Goal: Task Accomplishment & Management: Use online tool/utility

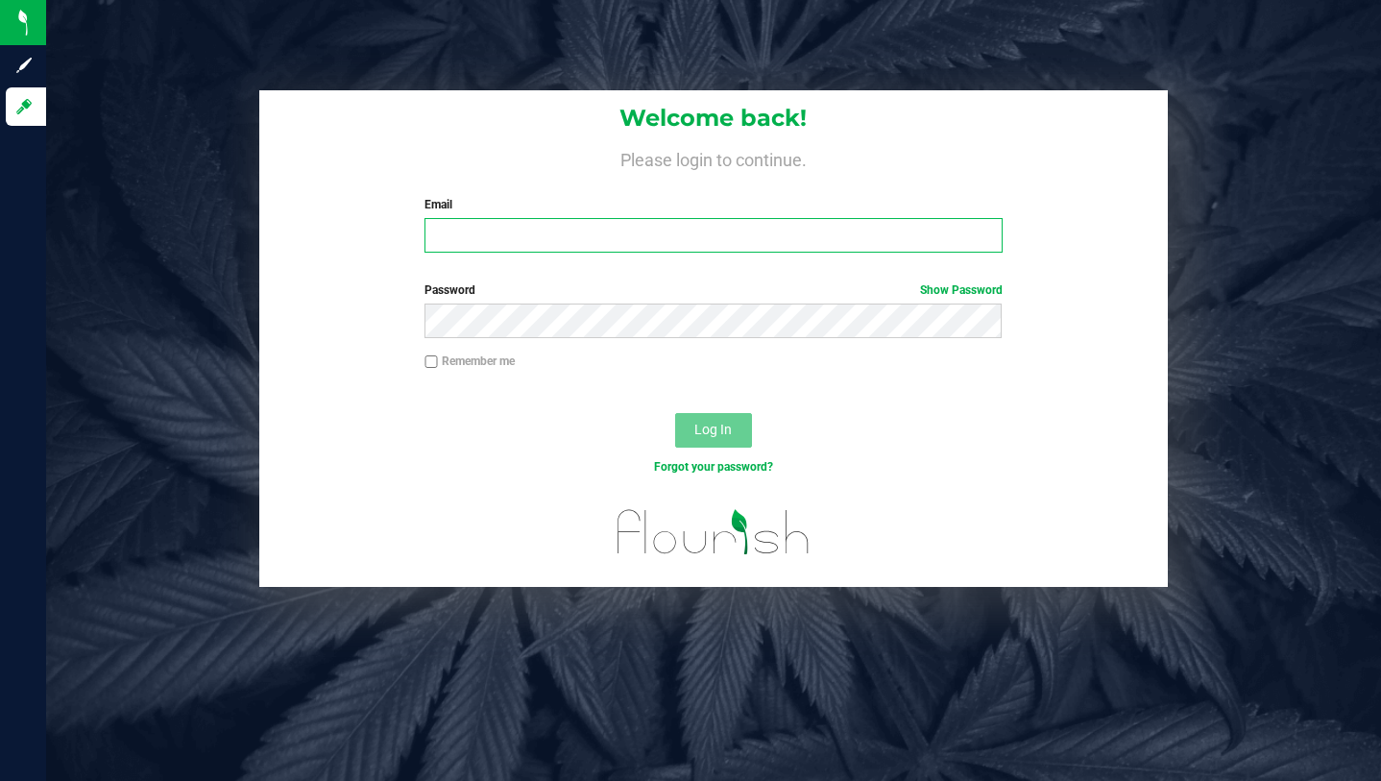
click at [601, 232] on input "Email" at bounding box center [712, 235] width 577 height 35
type input "[PERSON_NAME][EMAIL_ADDRESS][DOMAIN_NAME]"
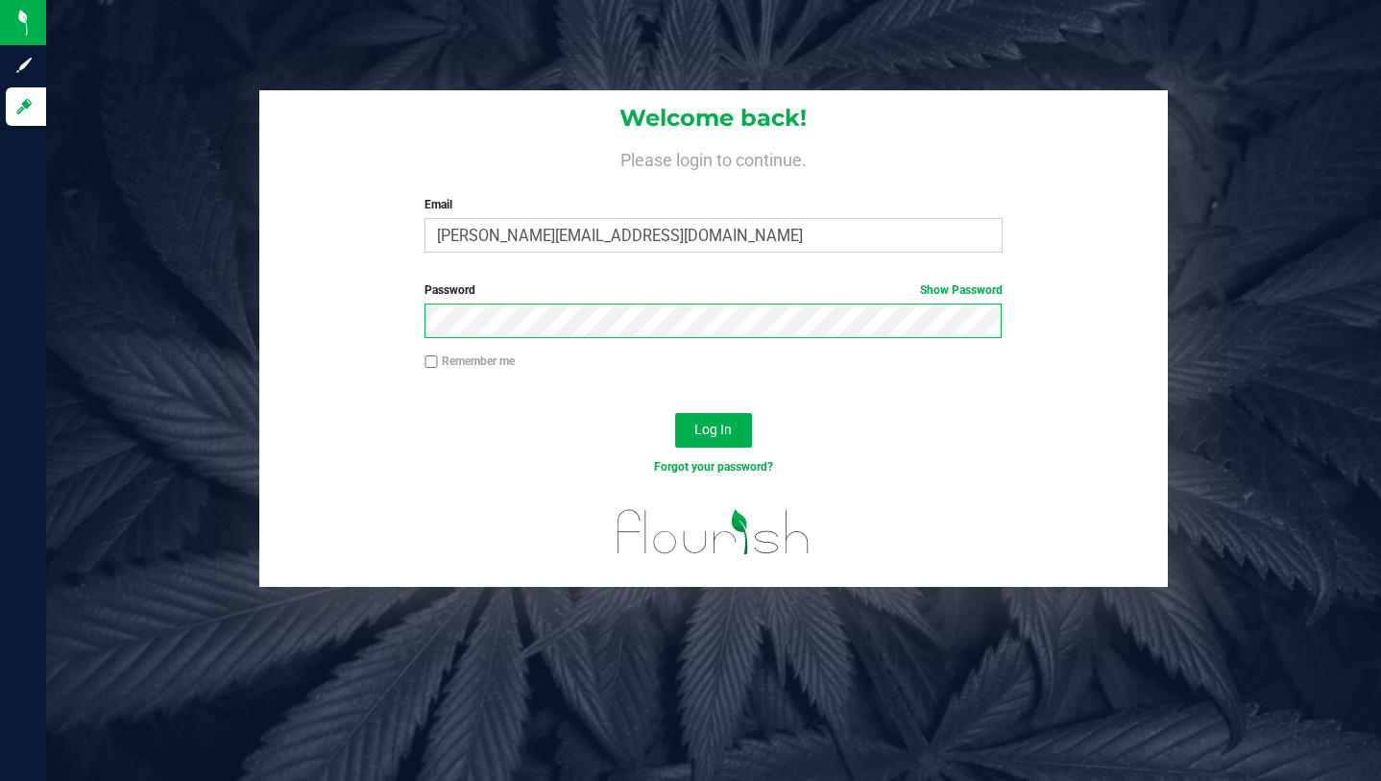
click at [675, 413] on button "Log In" at bounding box center [713, 430] width 77 height 35
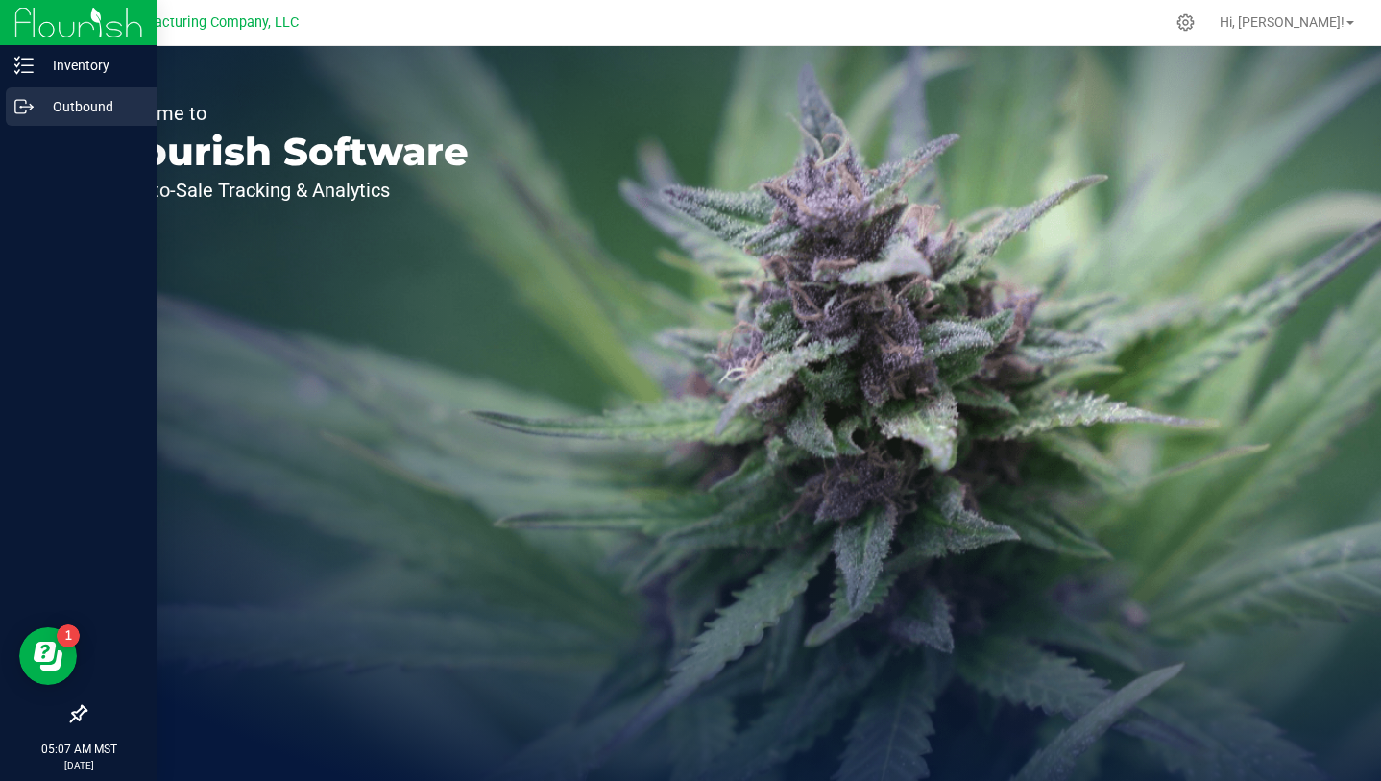
click at [56, 103] on p "Outbound" at bounding box center [91, 106] width 115 height 23
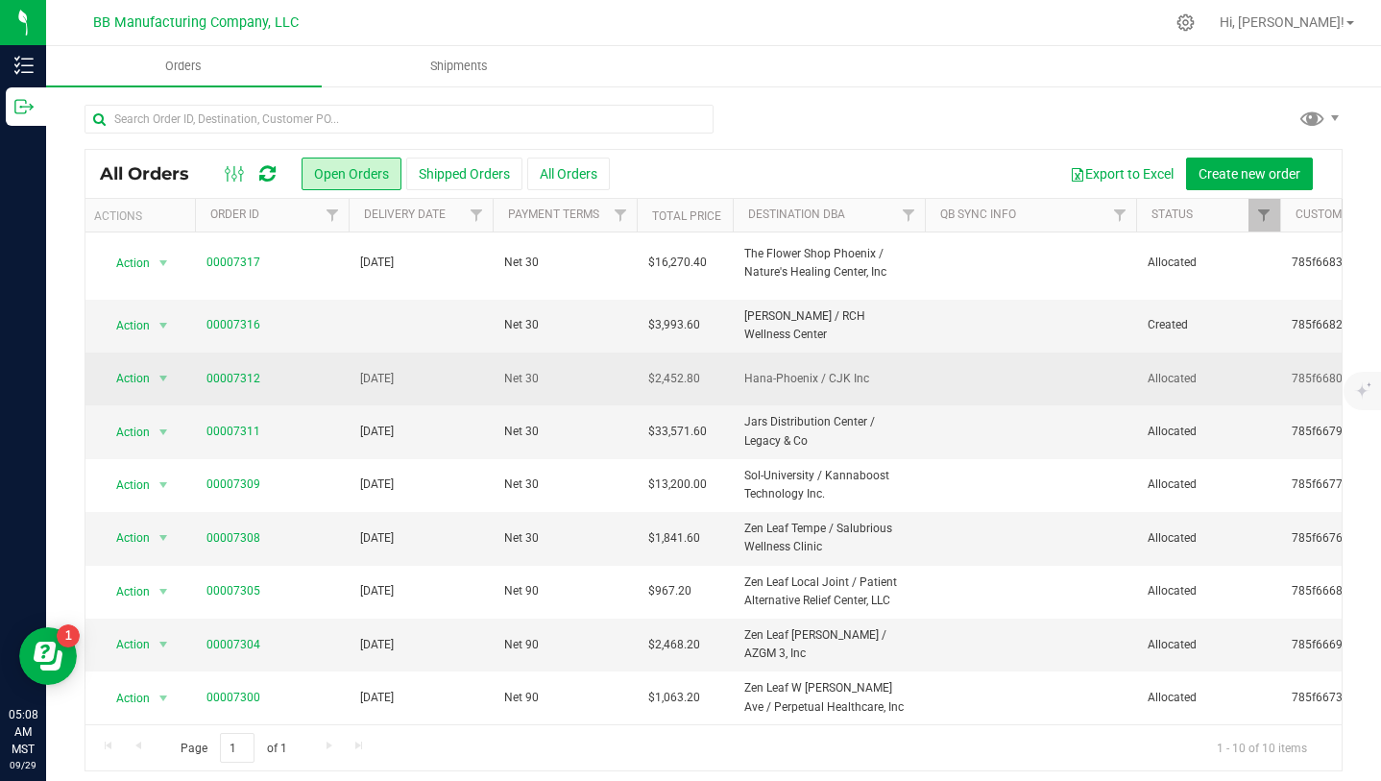
scroll to position [0, 6]
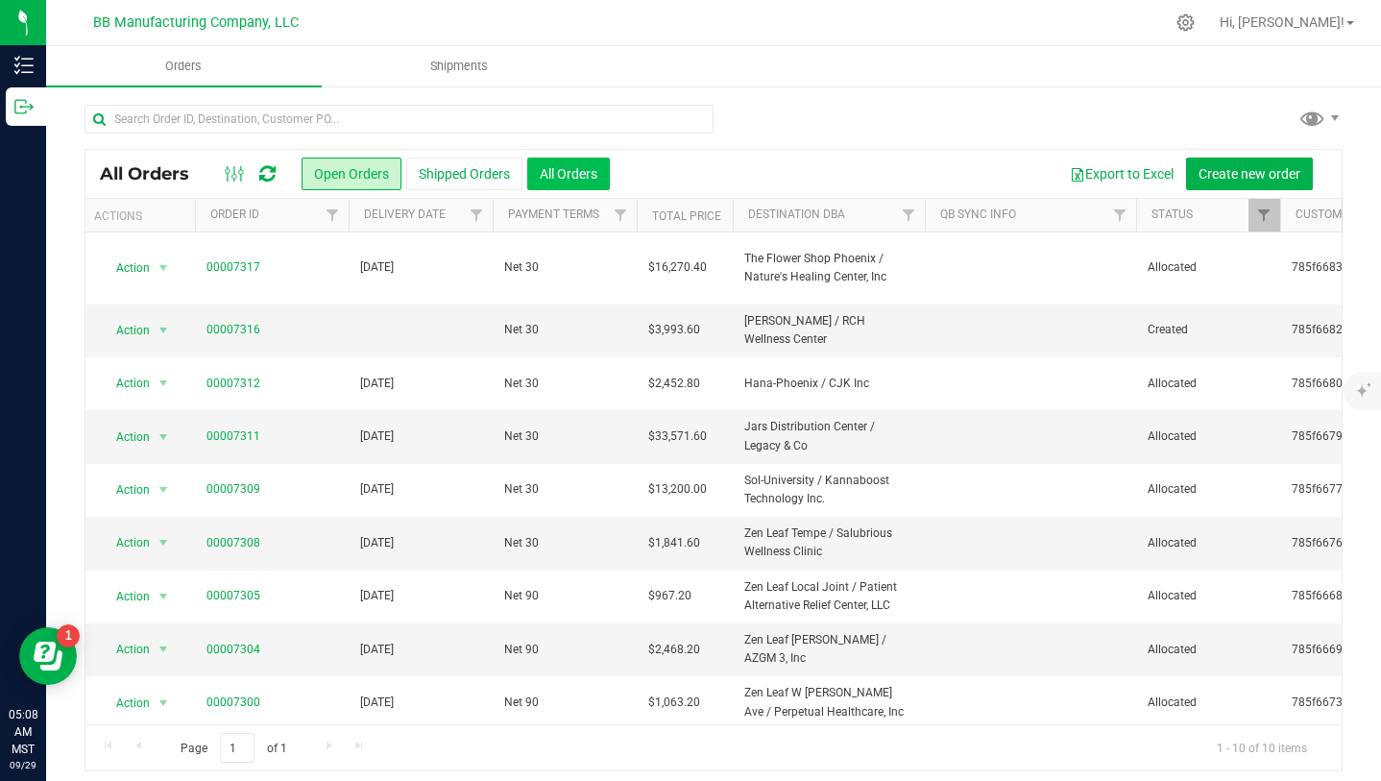
click at [582, 170] on button "All Orders" at bounding box center [568, 173] width 83 height 33
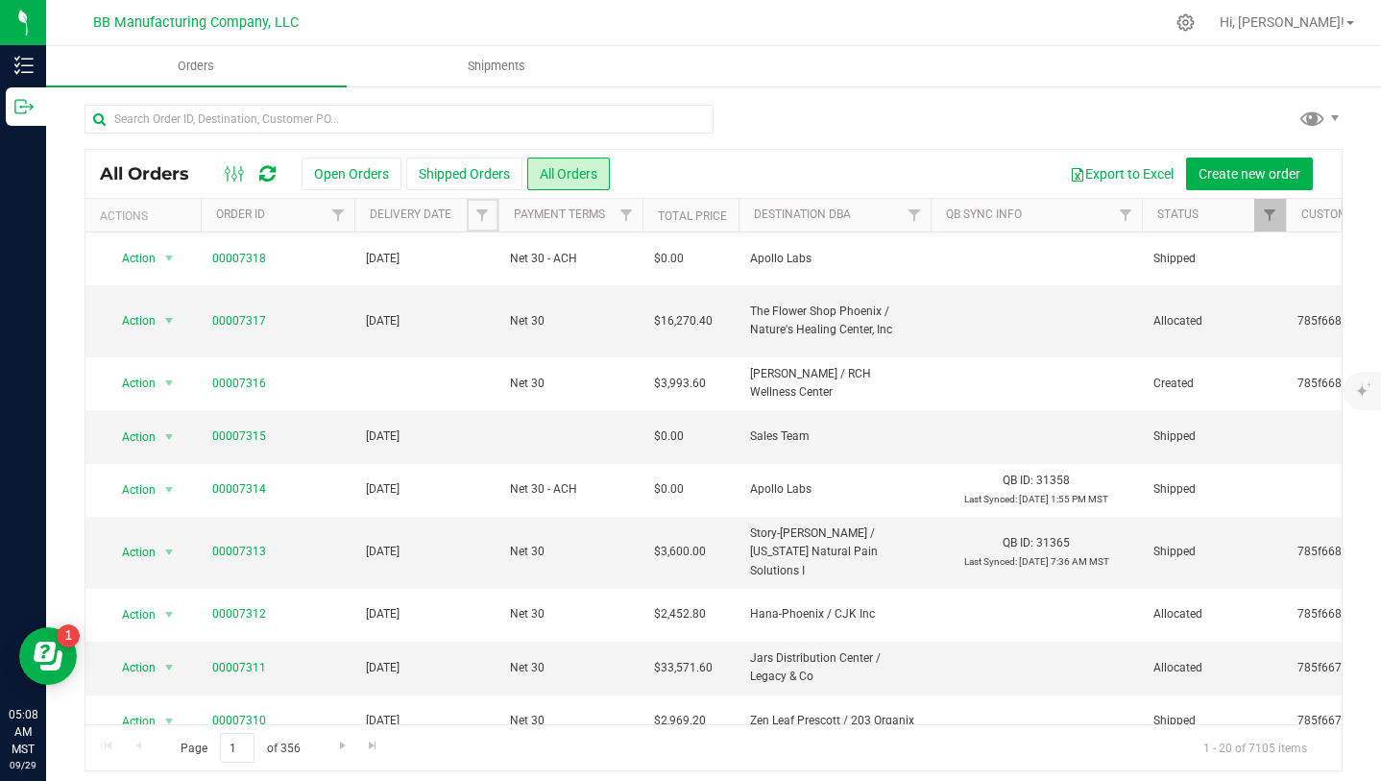
click at [481, 215] on span "Filter" at bounding box center [481, 214] width 15 height 15
click at [658, 331] on span "select" at bounding box center [660, 331] width 15 height 15
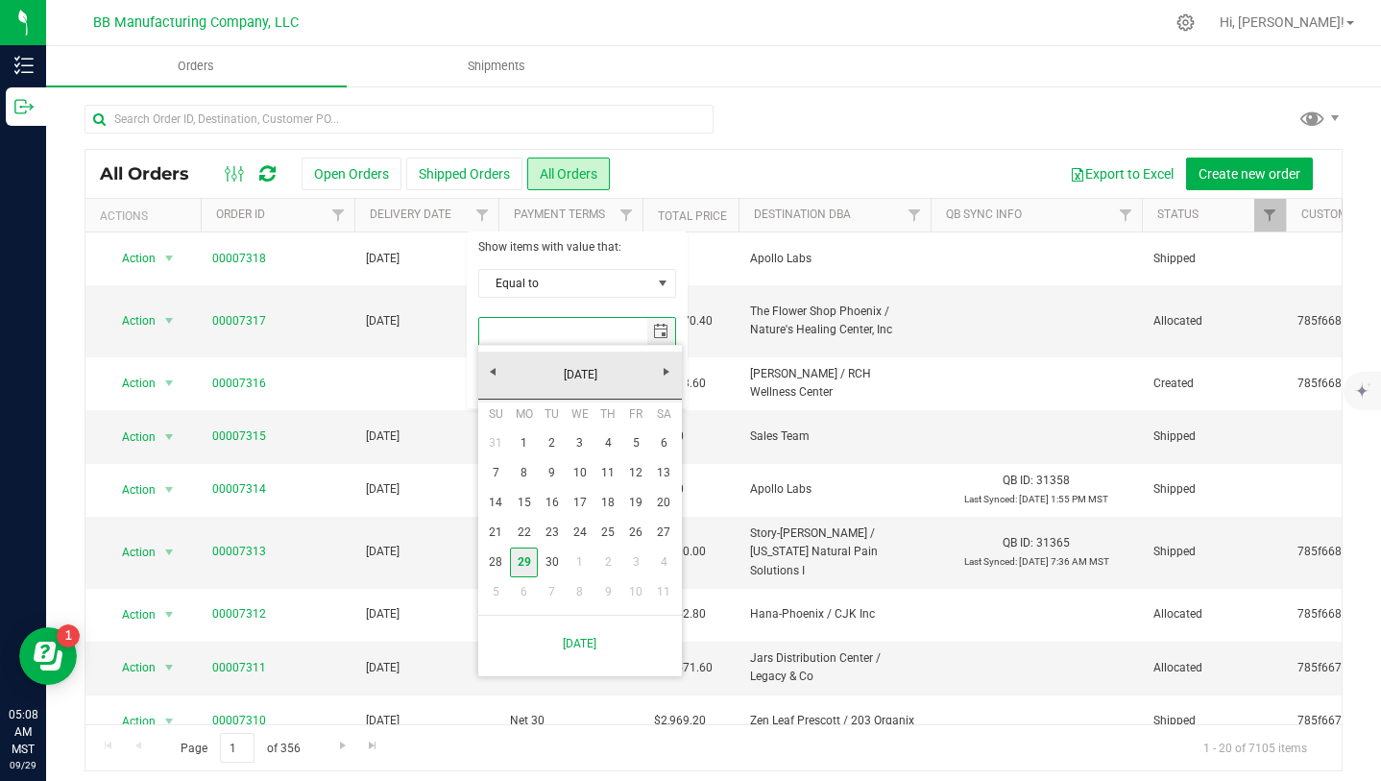
click at [525, 562] on link "29" at bounding box center [524, 562] width 28 height 30
type input "[DATE]"
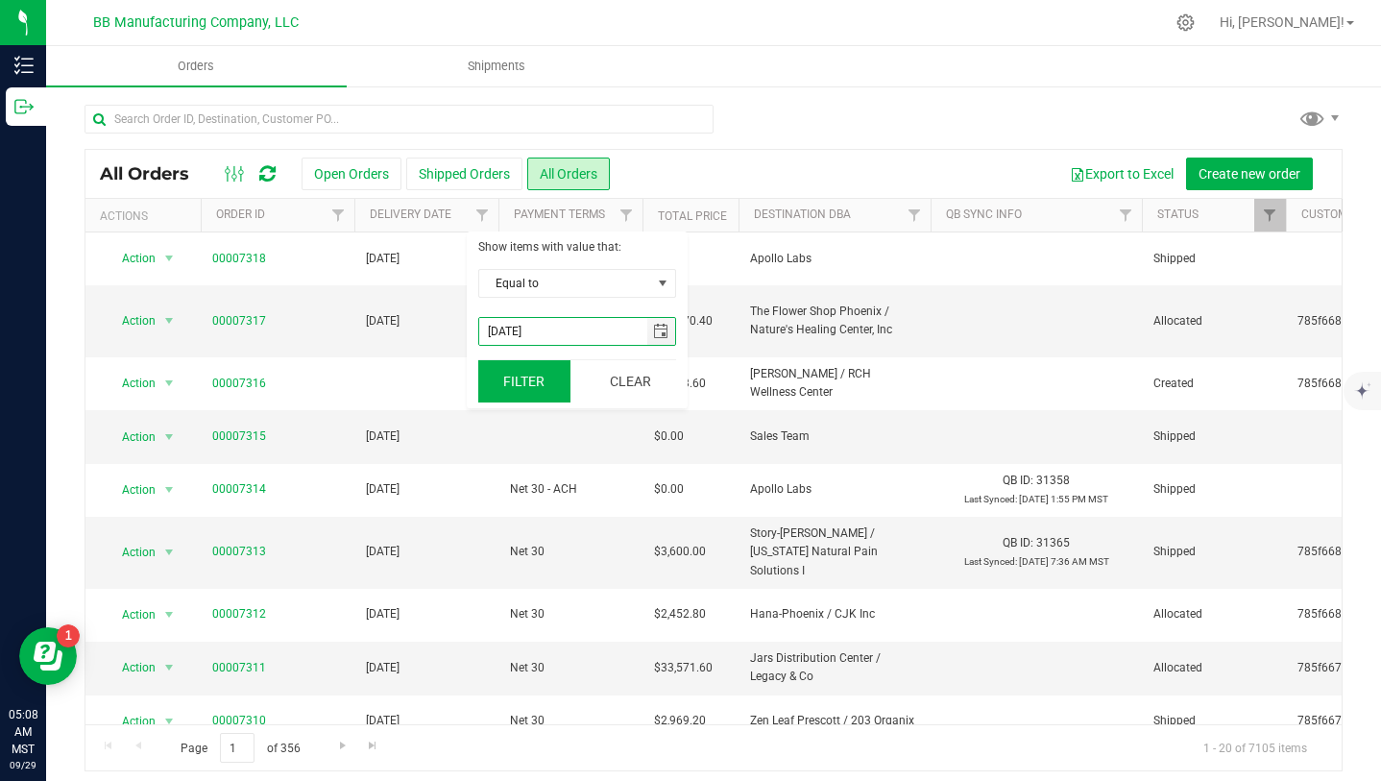
click at [524, 376] on button "Filter" at bounding box center [524, 381] width 92 height 42
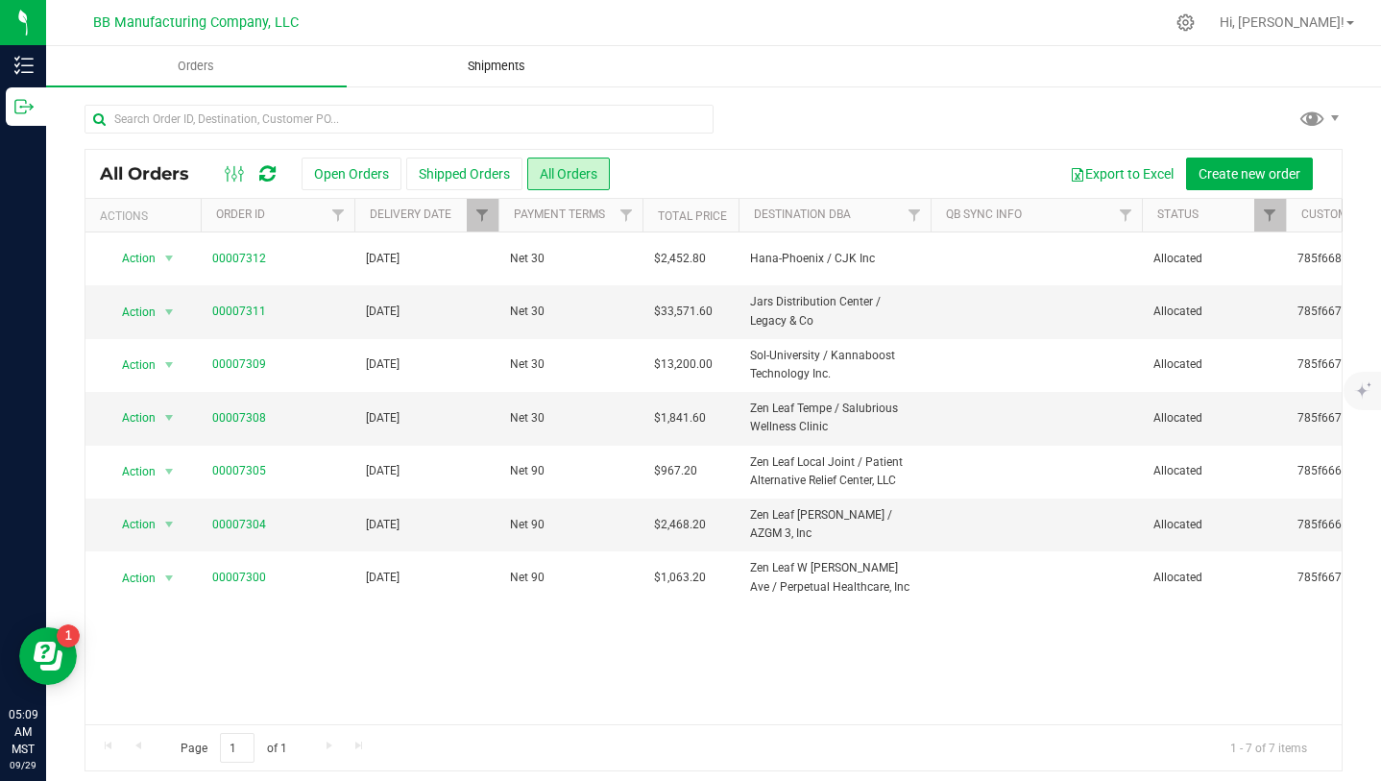
click at [513, 69] on span "Shipments" at bounding box center [496, 66] width 109 height 17
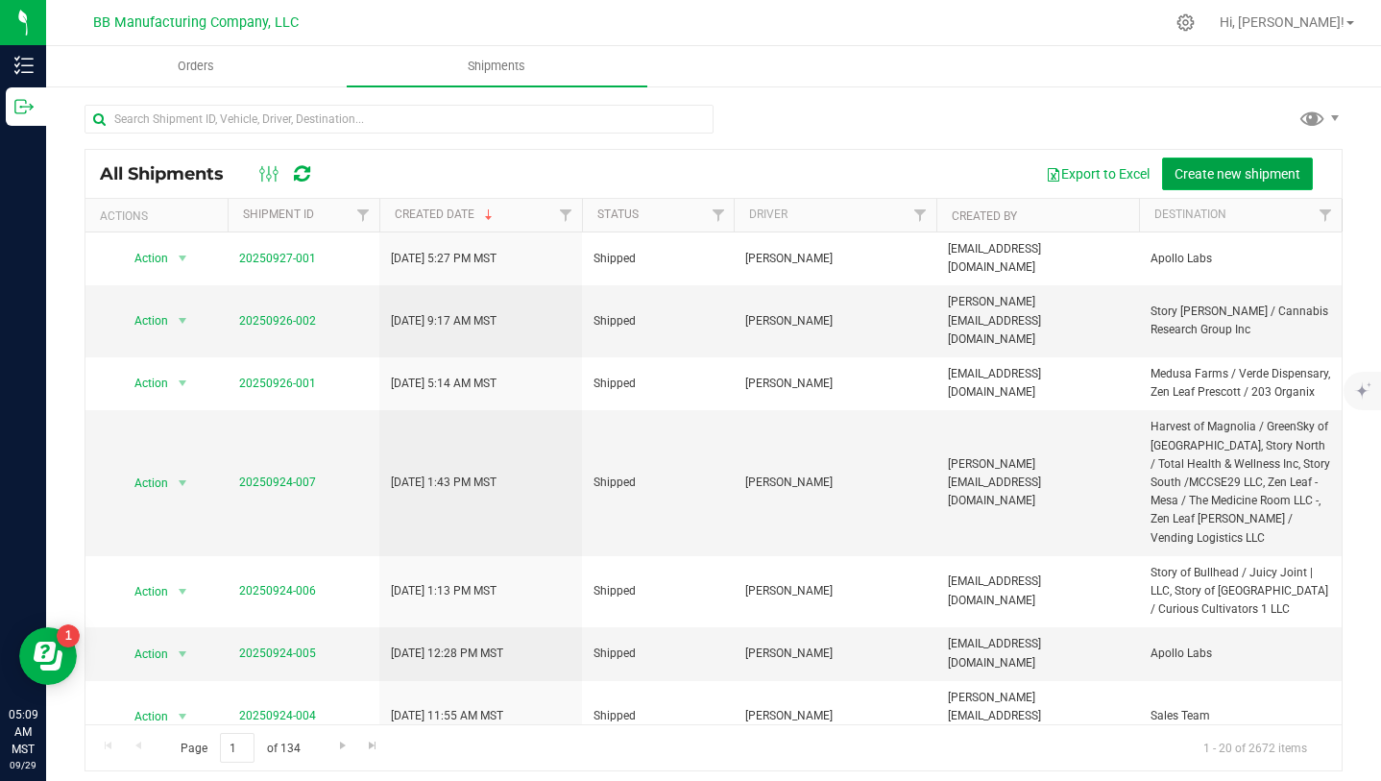
click at [1261, 169] on span "Create new shipment" at bounding box center [1237, 173] width 126 height 15
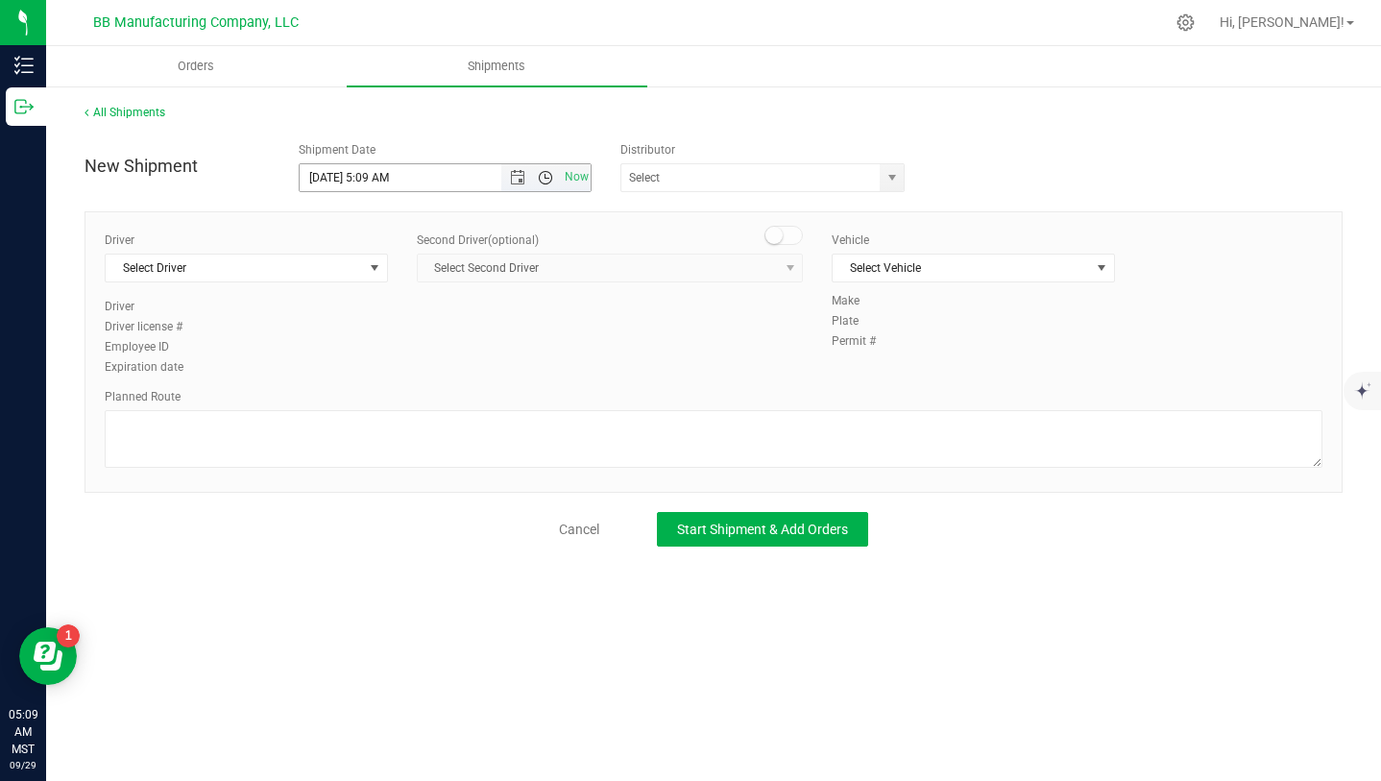
click at [545, 176] on span "Open the time view" at bounding box center [545, 177] width 15 height 15
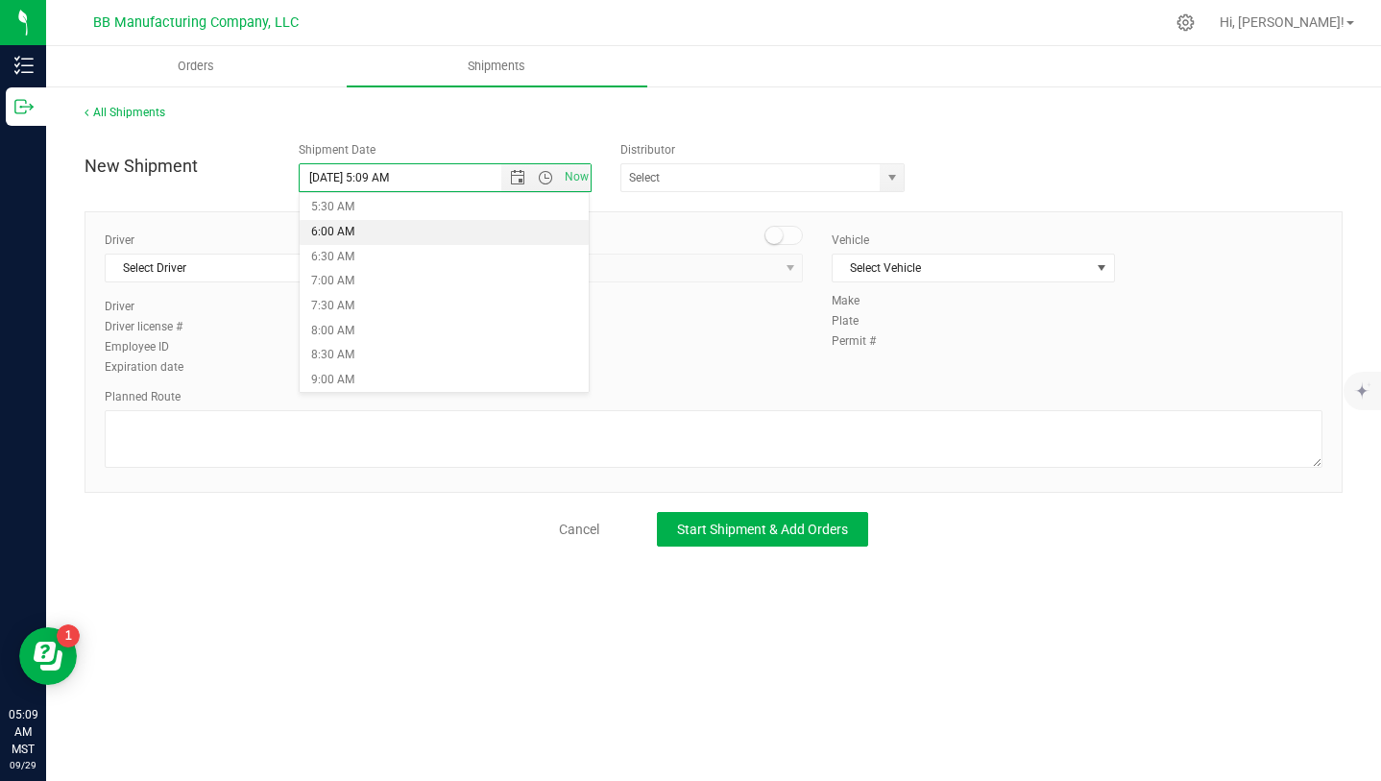
scroll to position [297, 0]
click at [393, 300] on li "8:00 AM" at bounding box center [444, 307] width 289 height 25
type input "[DATE] 8:00 AM"
click at [886, 185] on span "select" at bounding box center [891, 177] width 24 height 27
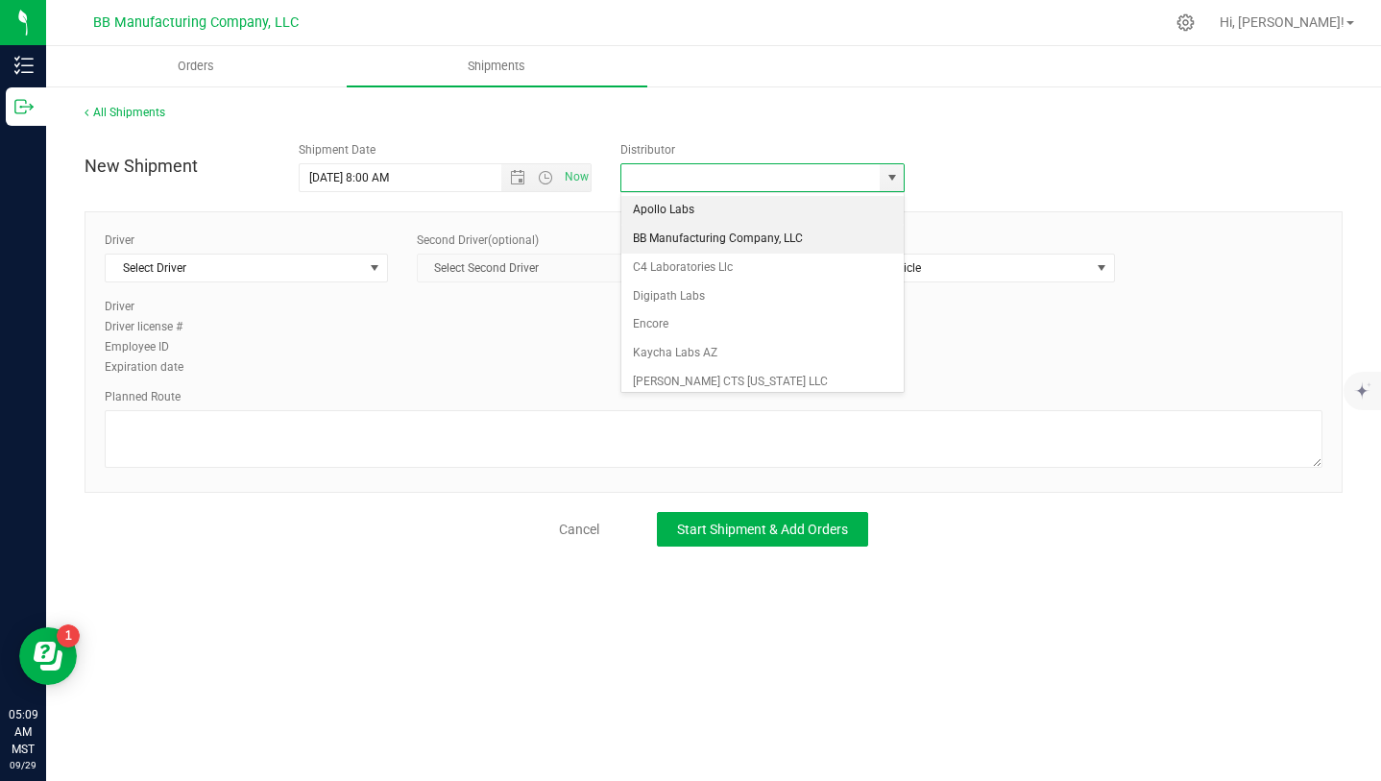
click at [801, 233] on li "BB Manufacturing Company, LLC" at bounding box center [762, 239] width 282 height 29
type input "BB Manufacturing Company, LLC"
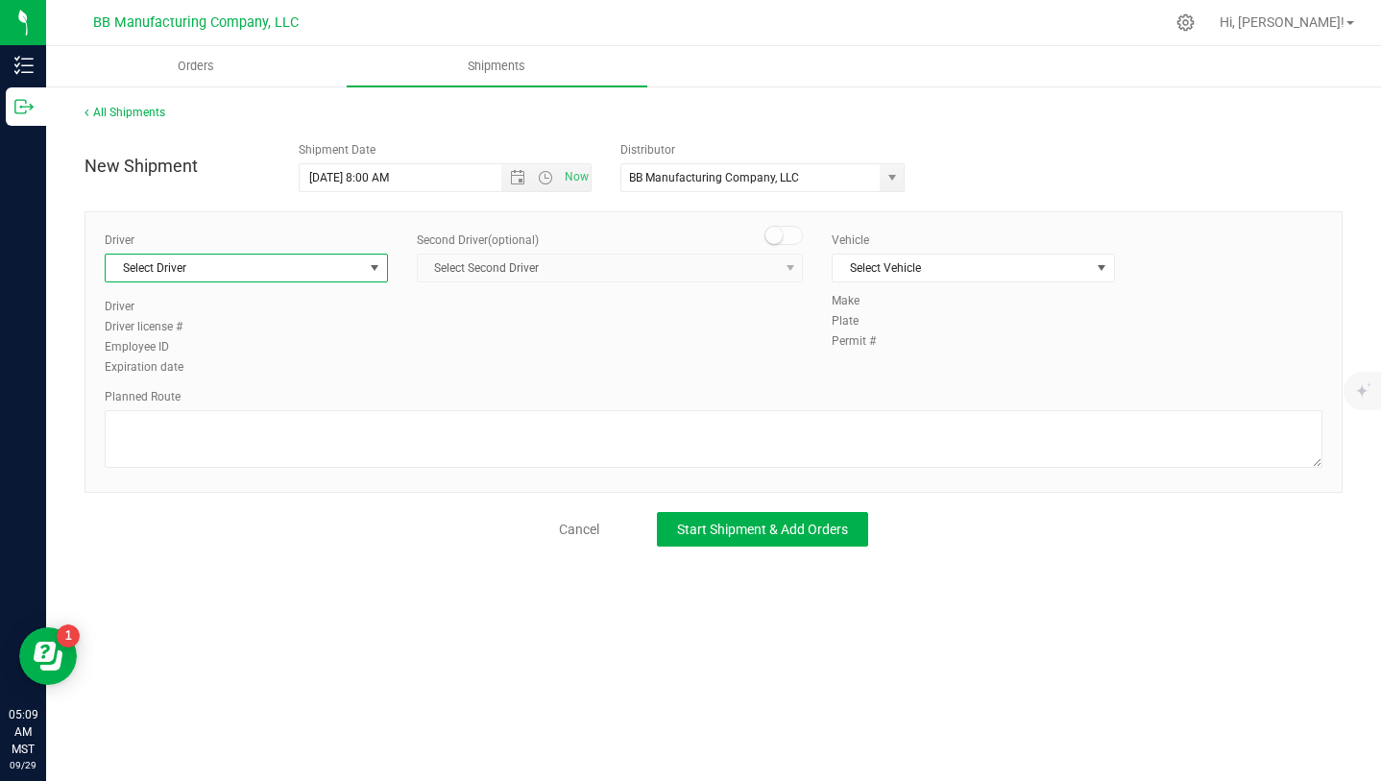
click at [374, 266] on span "select" at bounding box center [374, 267] width 15 height 15
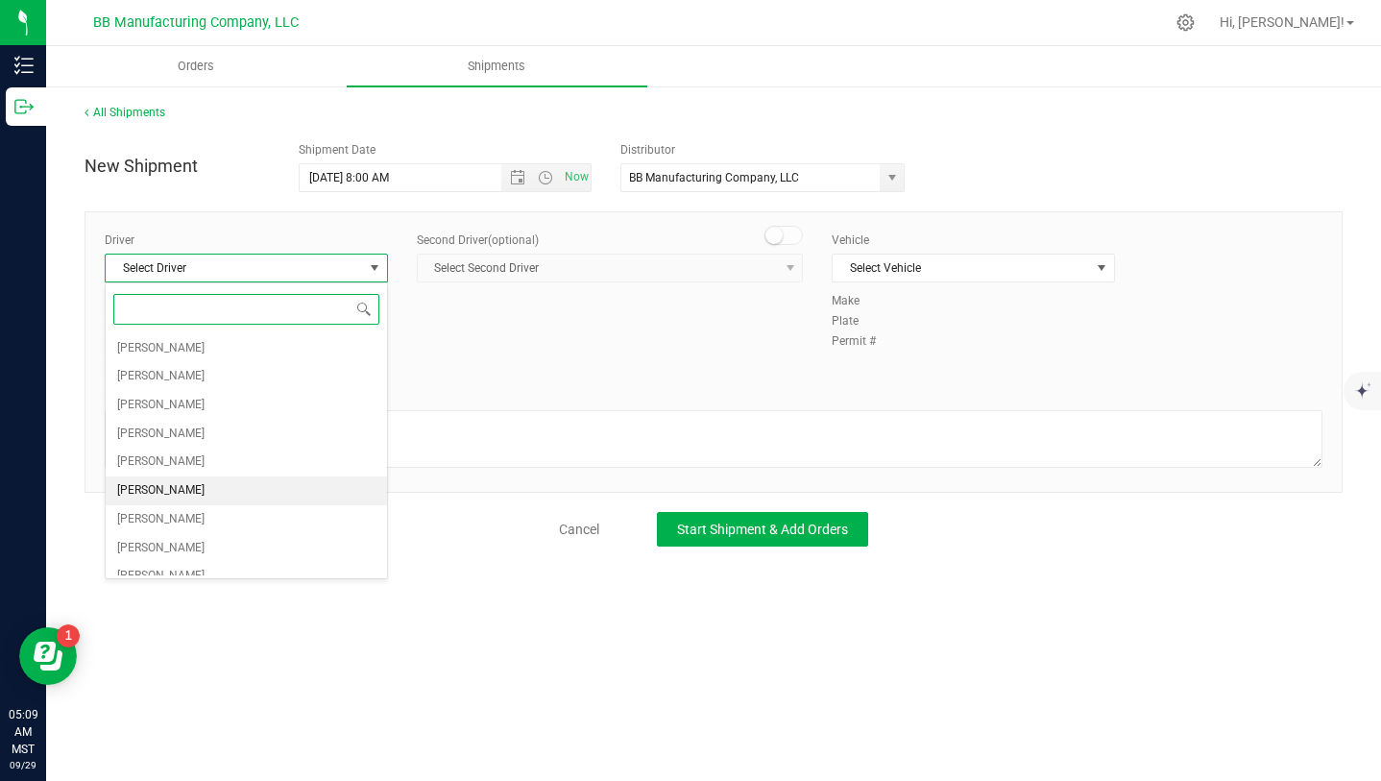
click at [240, 494] on li "[PERSON_NAME]" at bounding box center [246, 490] width 281 height 29
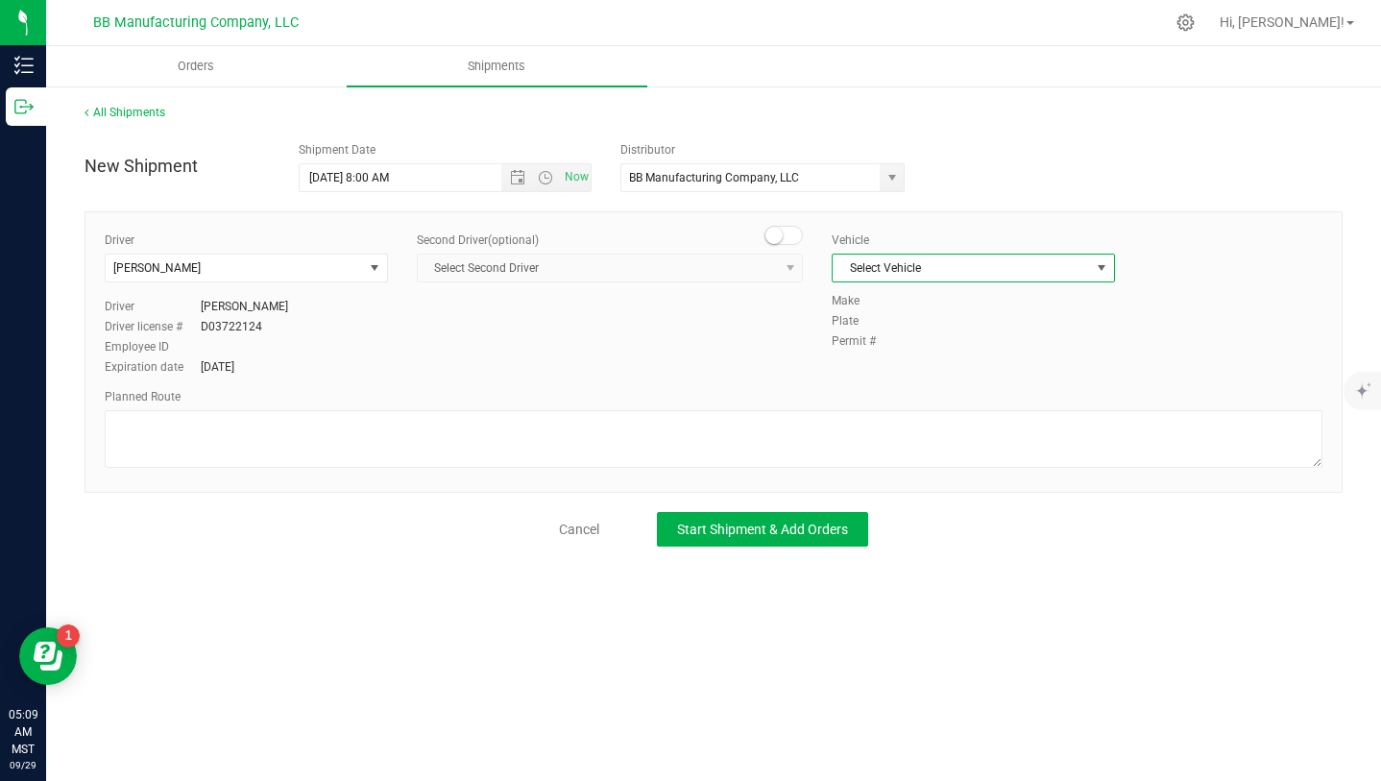
click at [1101, 270] on span "select" at bounding box center [1101, 267] width 15 height 15
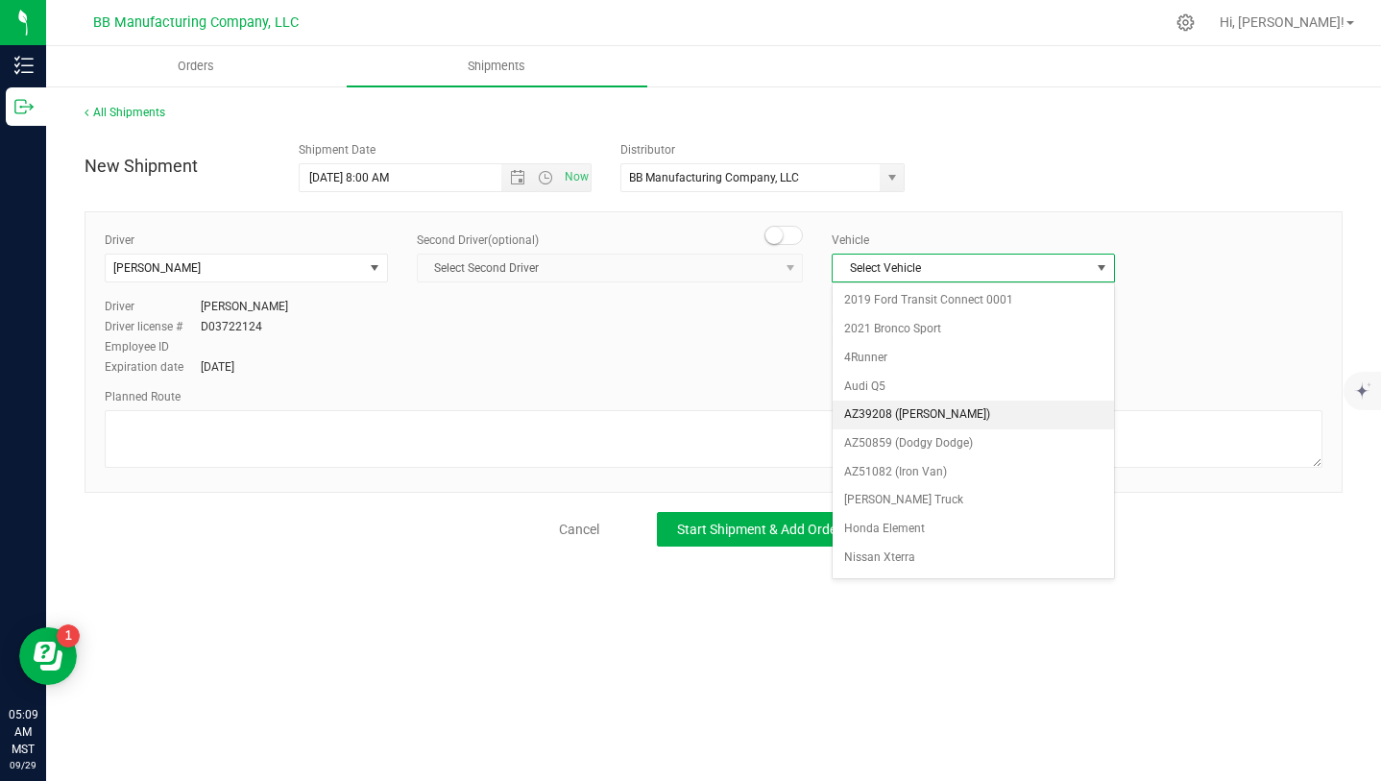
click at [937, 419] on li "AZ39208 ([PERSON_NAME])" at bounding box center [972, 414] width 281 height 29
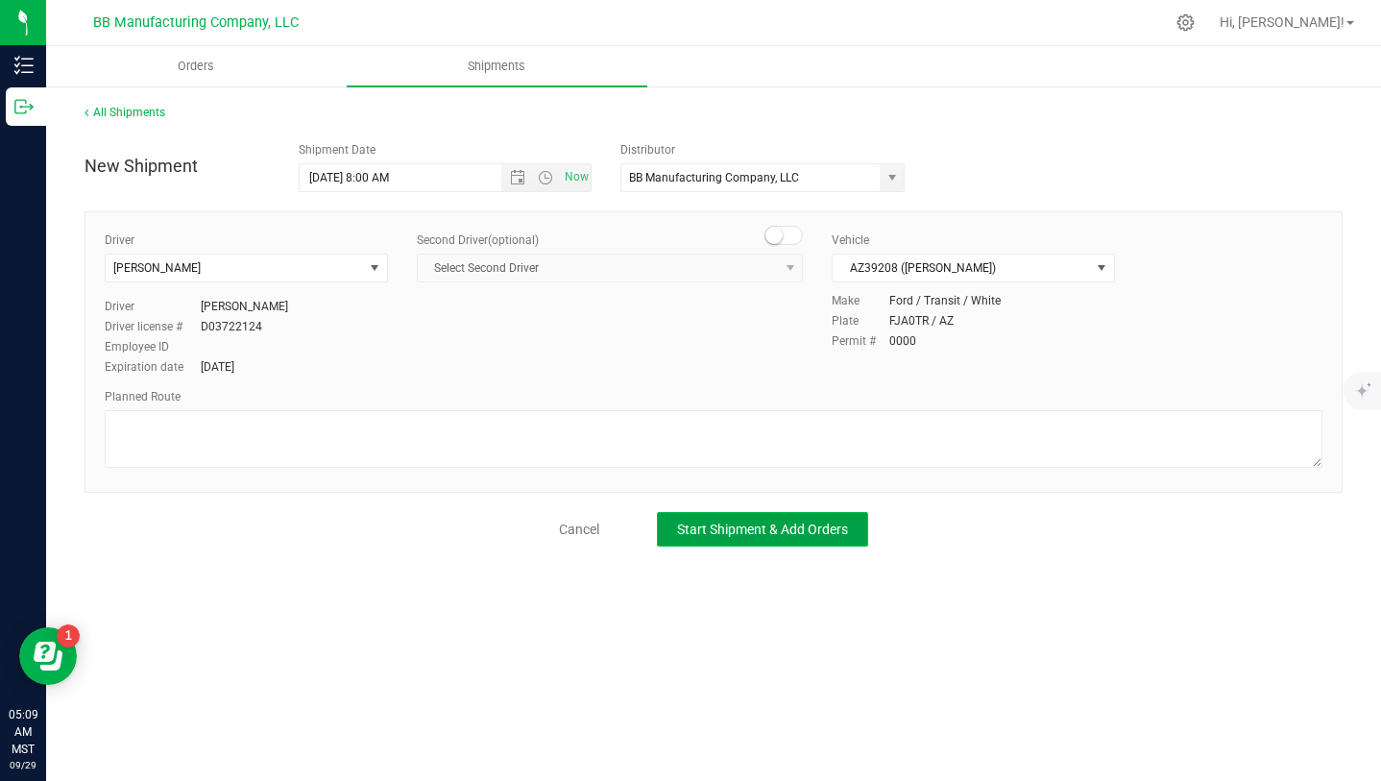
click at [779, 519] on button "Start Shipment & Add Orders" at bounding box center [762, 529] width 211 height 35
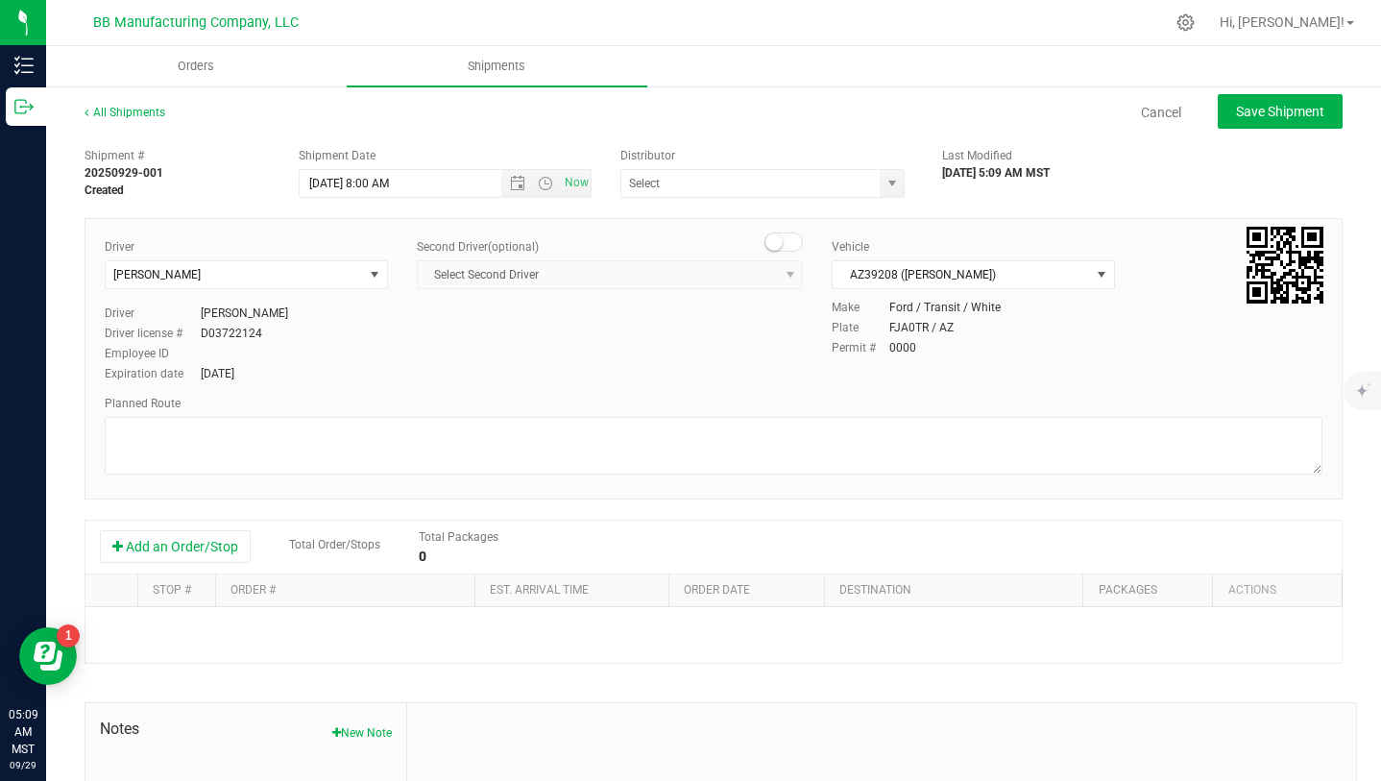
type input "BB Manufacturing Company, LLC"
click at [187, 534] on button "Add an Order/Stop" at bounding box center [175, 546] width 151 height 33
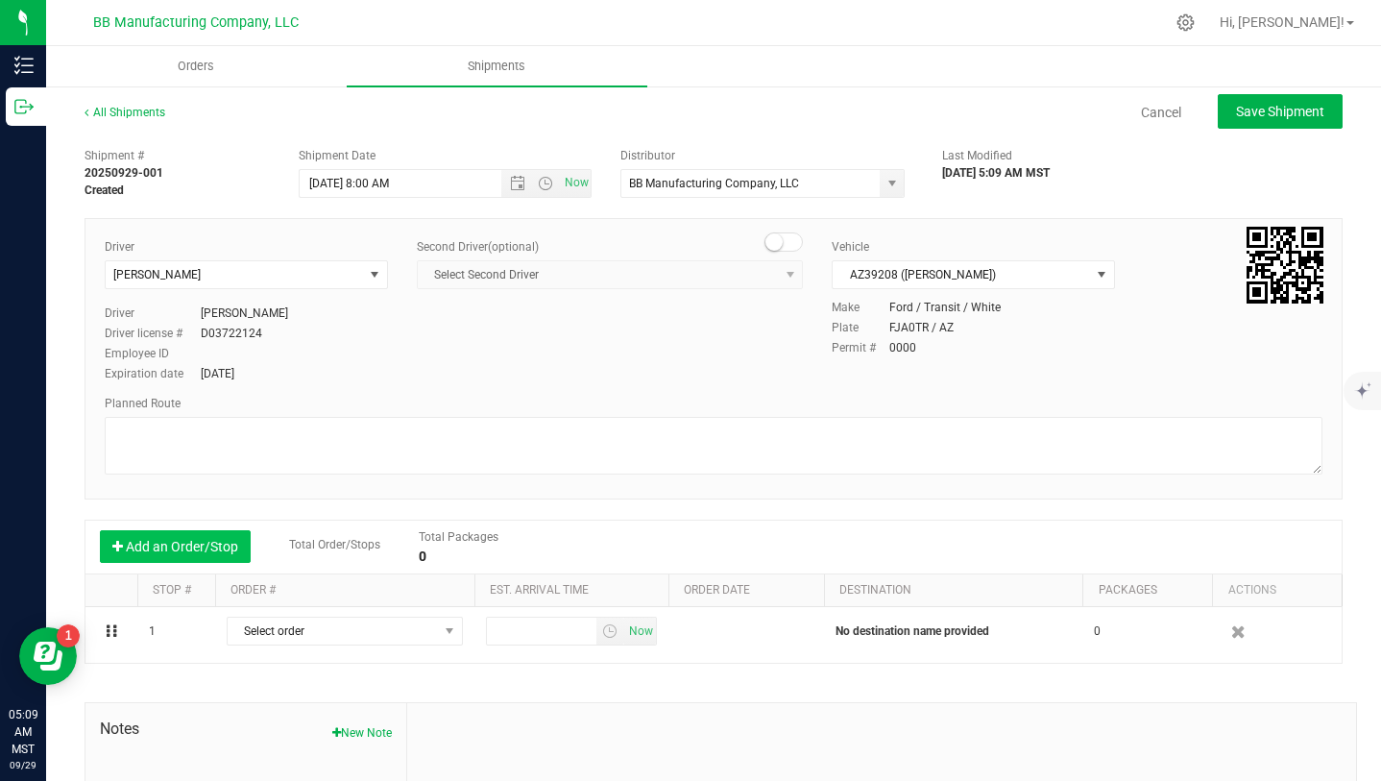
click at [187, 534] on button "Add an Order/Stop" at bounding box center [175, 546] width 151 height 33
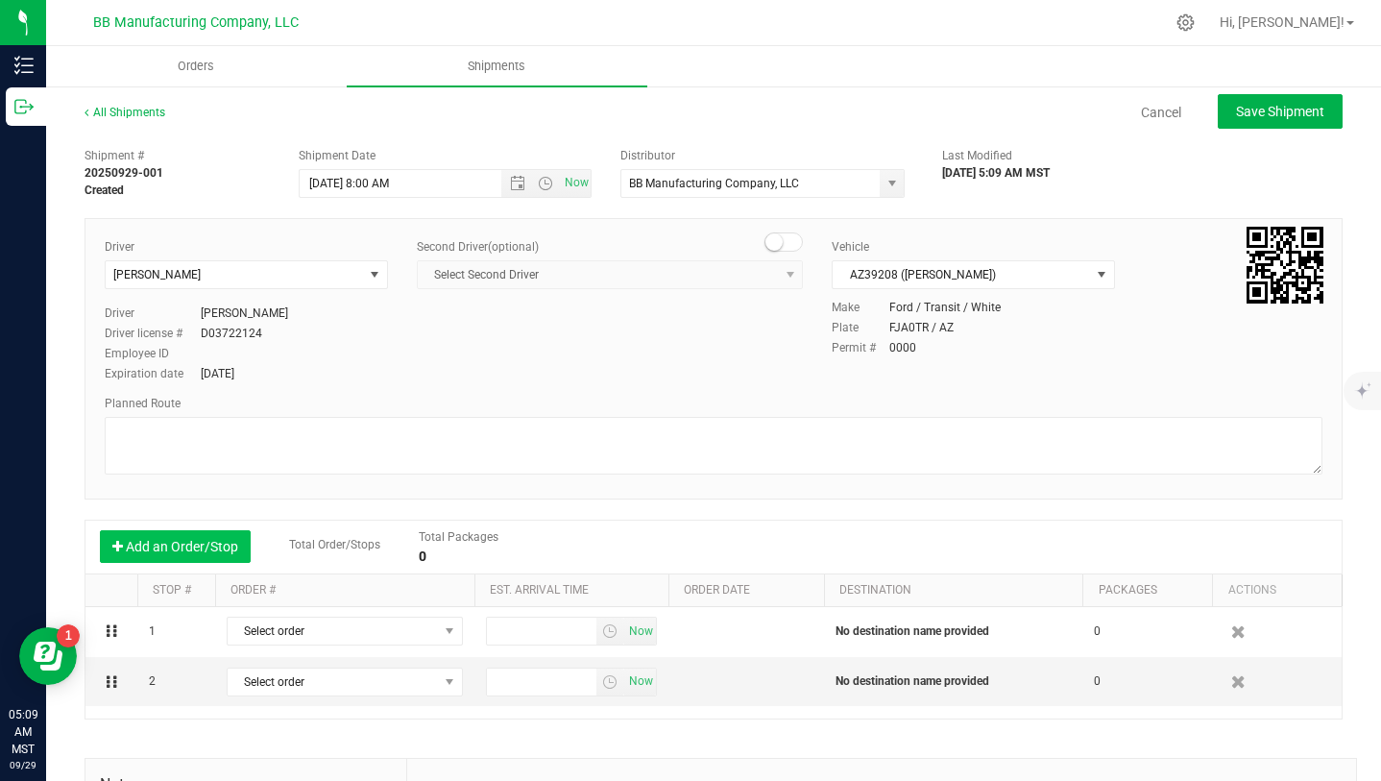
click at [187, 534] on button "Add an Order/Stop" at bounding box center [175, 546] width 151 height 33
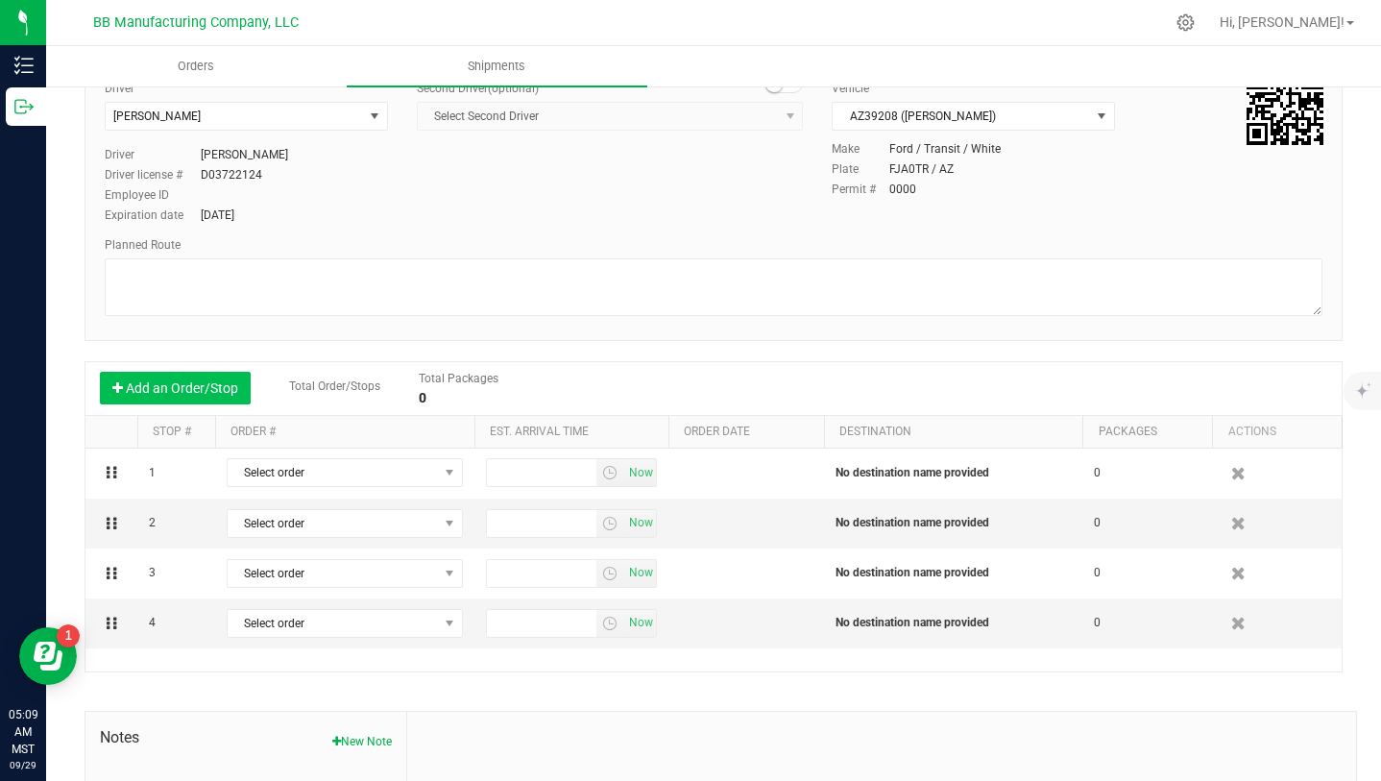
scroll to position [176, 0]
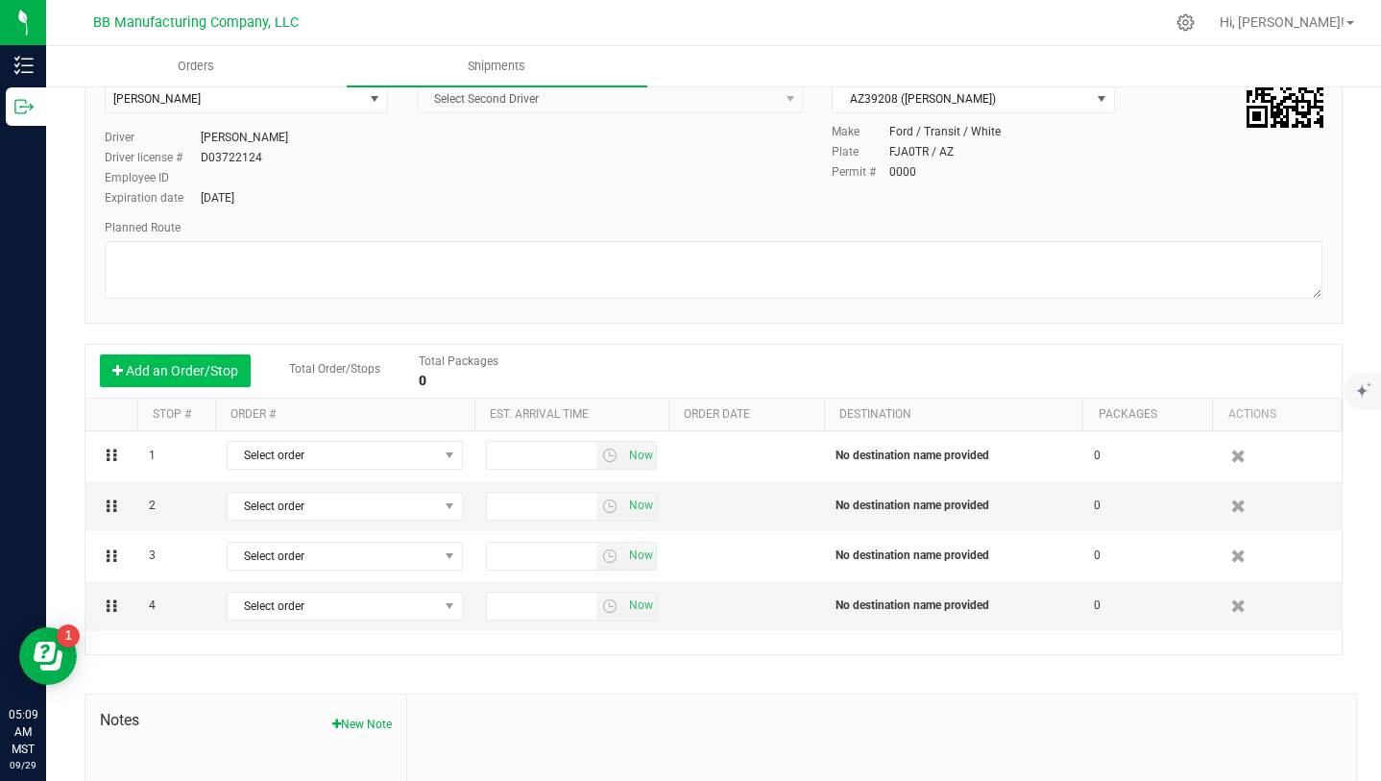
click at [198, 377] on button "Add an Order/Stop" at bounding box center [175, 370] width 151 height 33
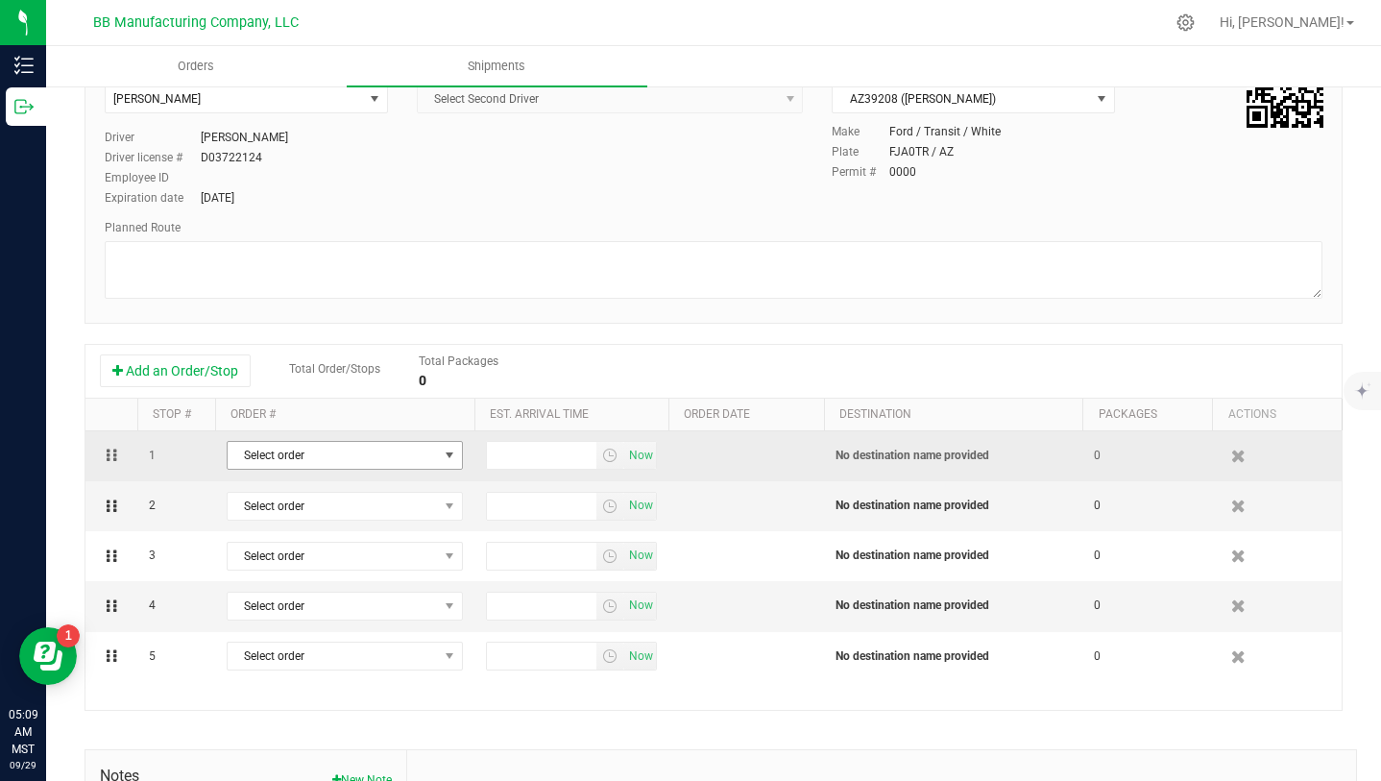
click at [447, 455] on span "select" at bounding box center [449, 454] width 15 height 15
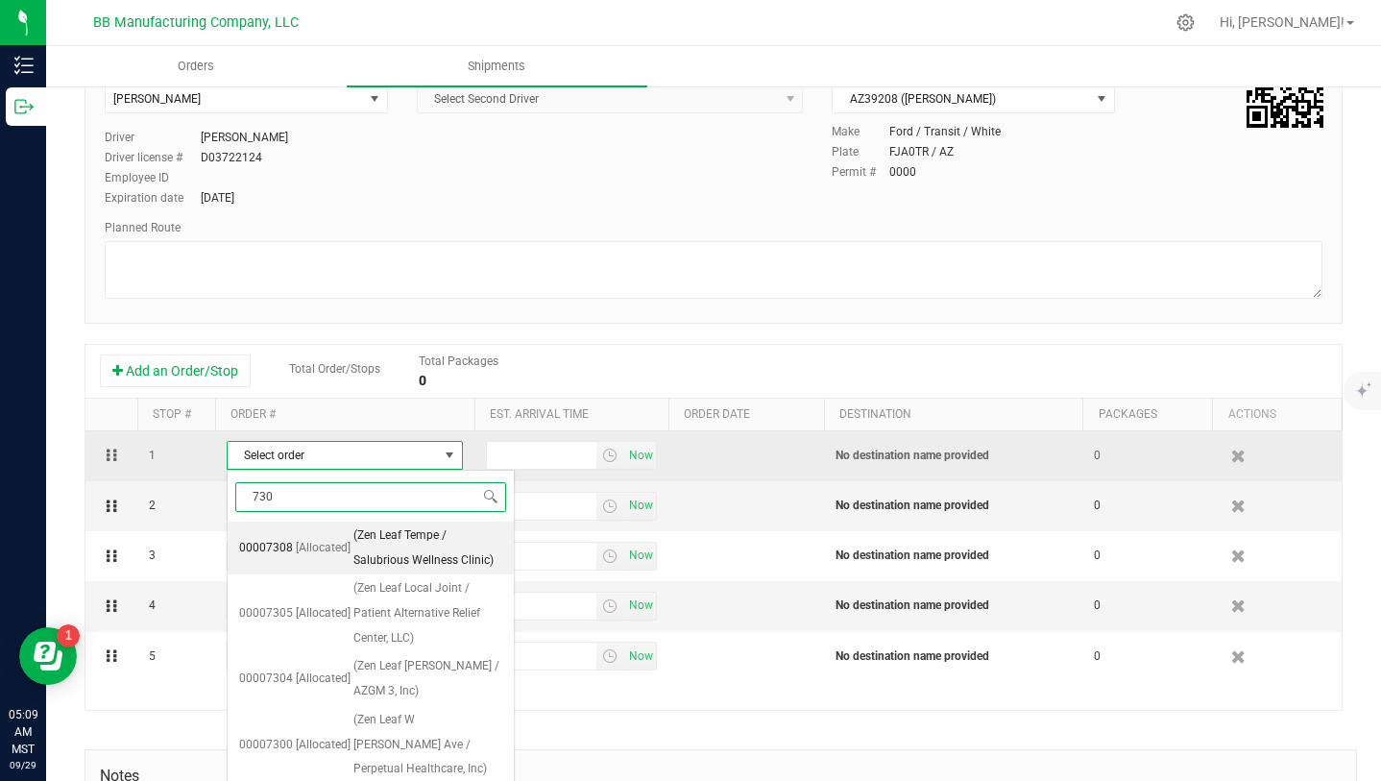
type input "7305"
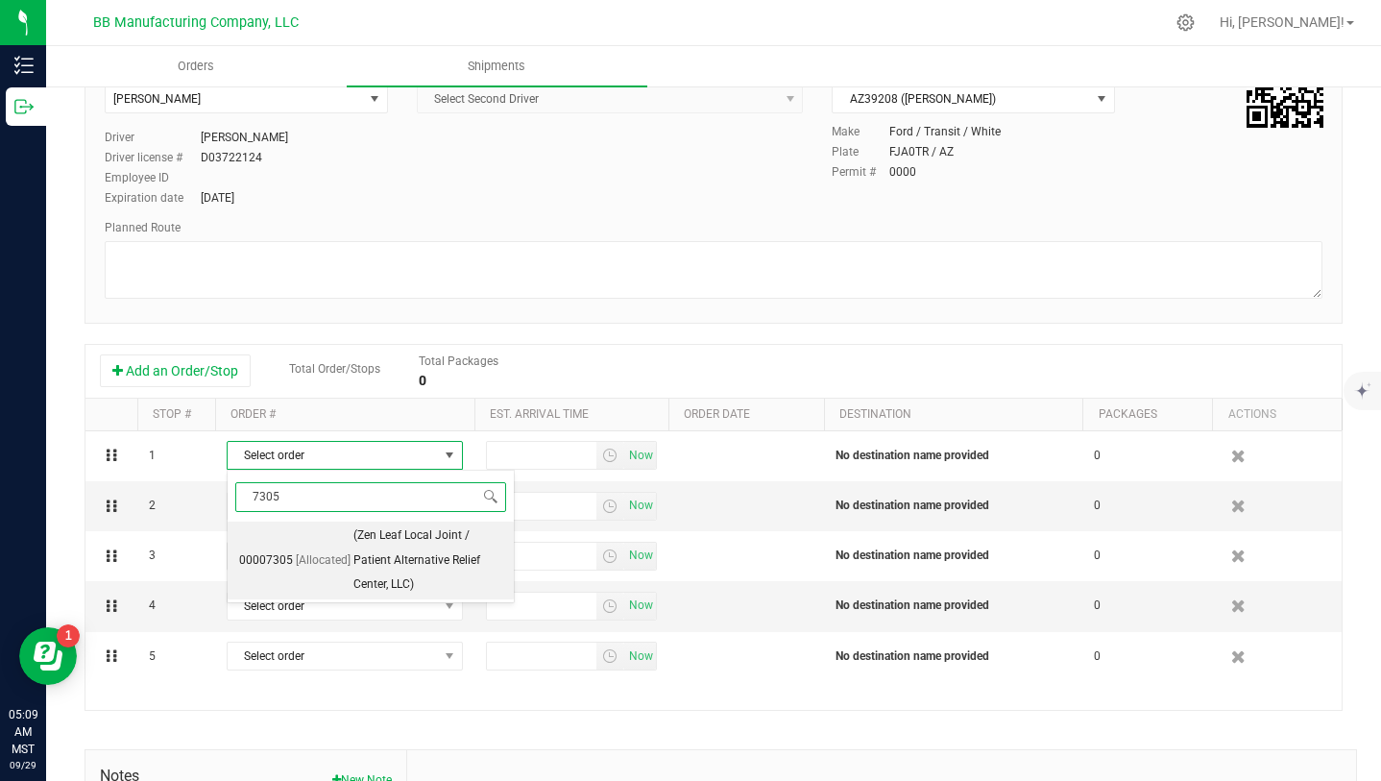
click at [431, 542] on span "(Zen Leaf Local Joint / Patient Alternative Relief Center, LLC)" at bounding box center [427, 560] width 149 height 74
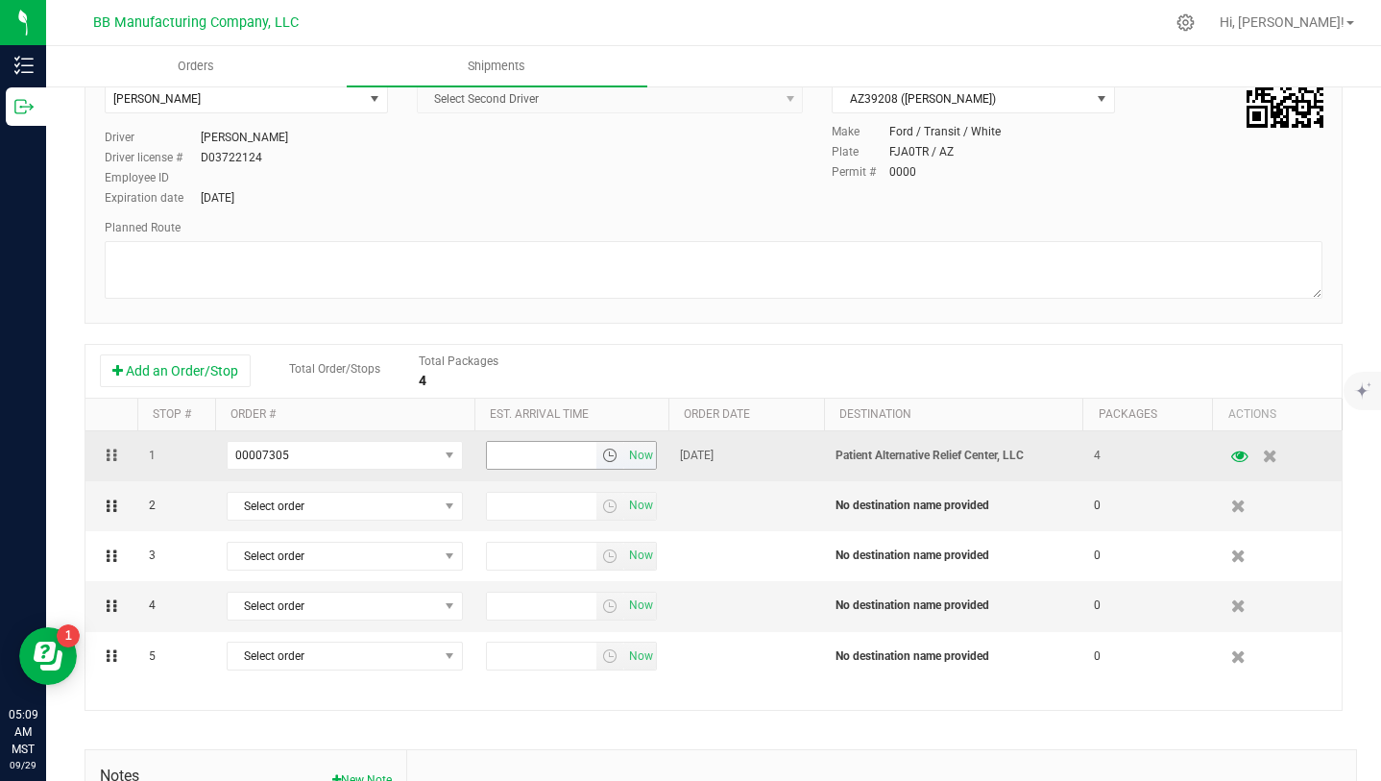
click at [609, 453] on span "select" at bounding box center [609, 454] width 15 height 15
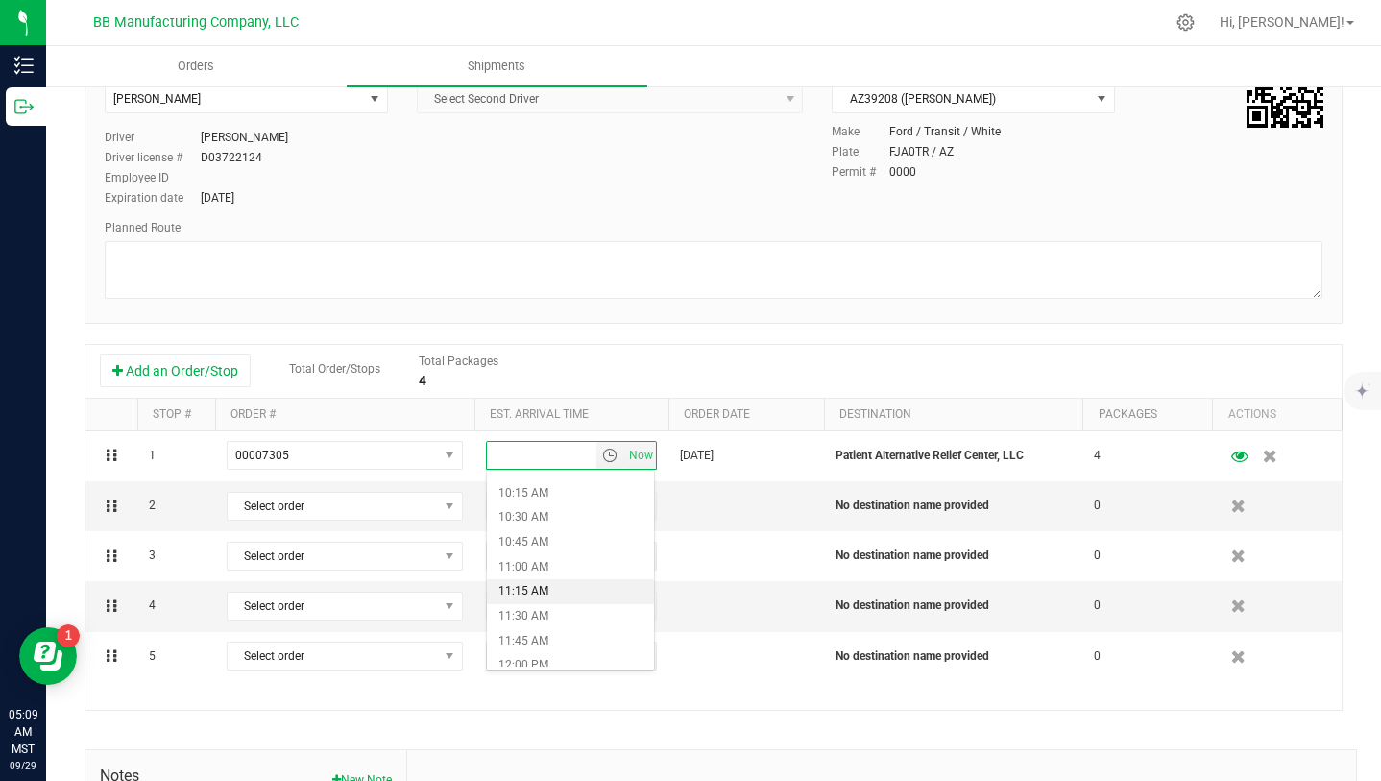
scroll to position [986, 0]
click at [544, 527] on li "10:30 AM" at bounding box center [570, 536] width 167 height 25
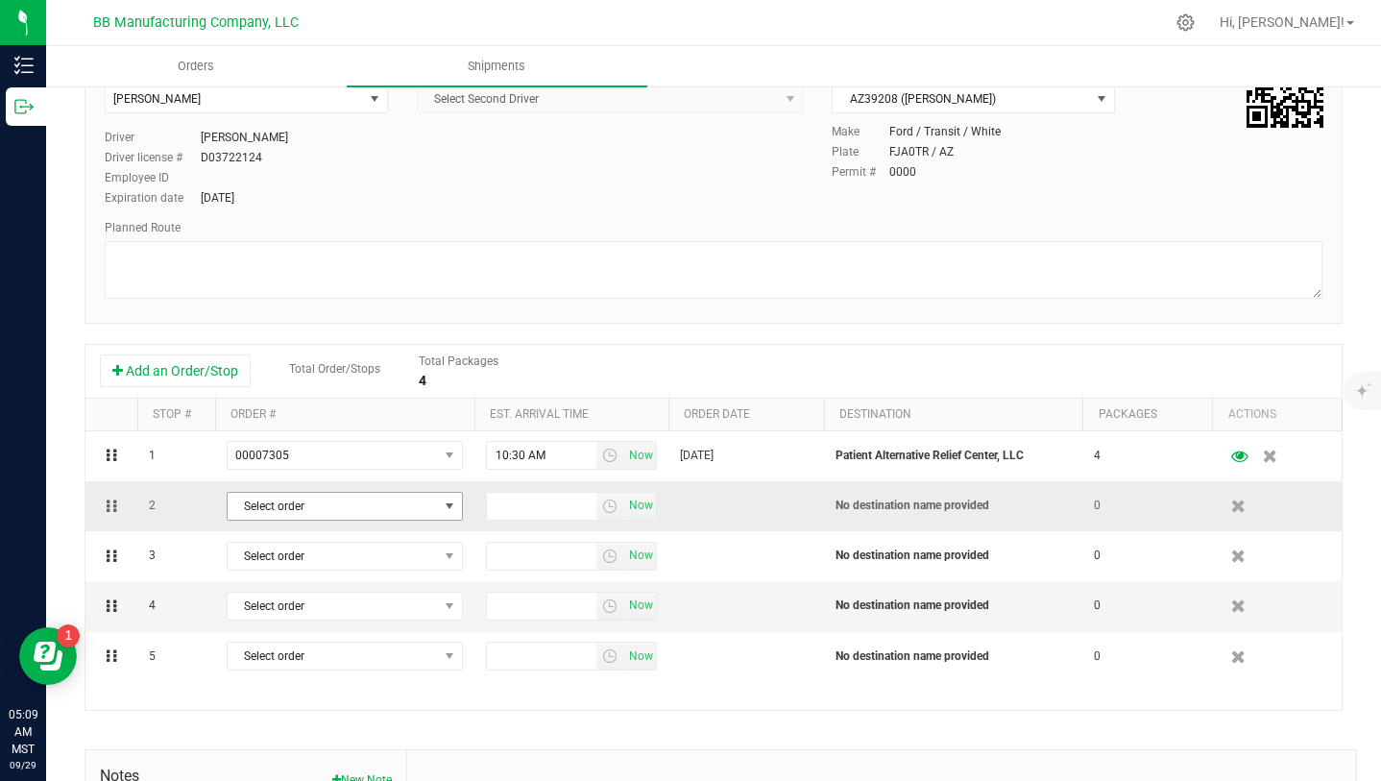
click at [444, 505] on span "select" at bounding box center [449, 505] width 15 height 15
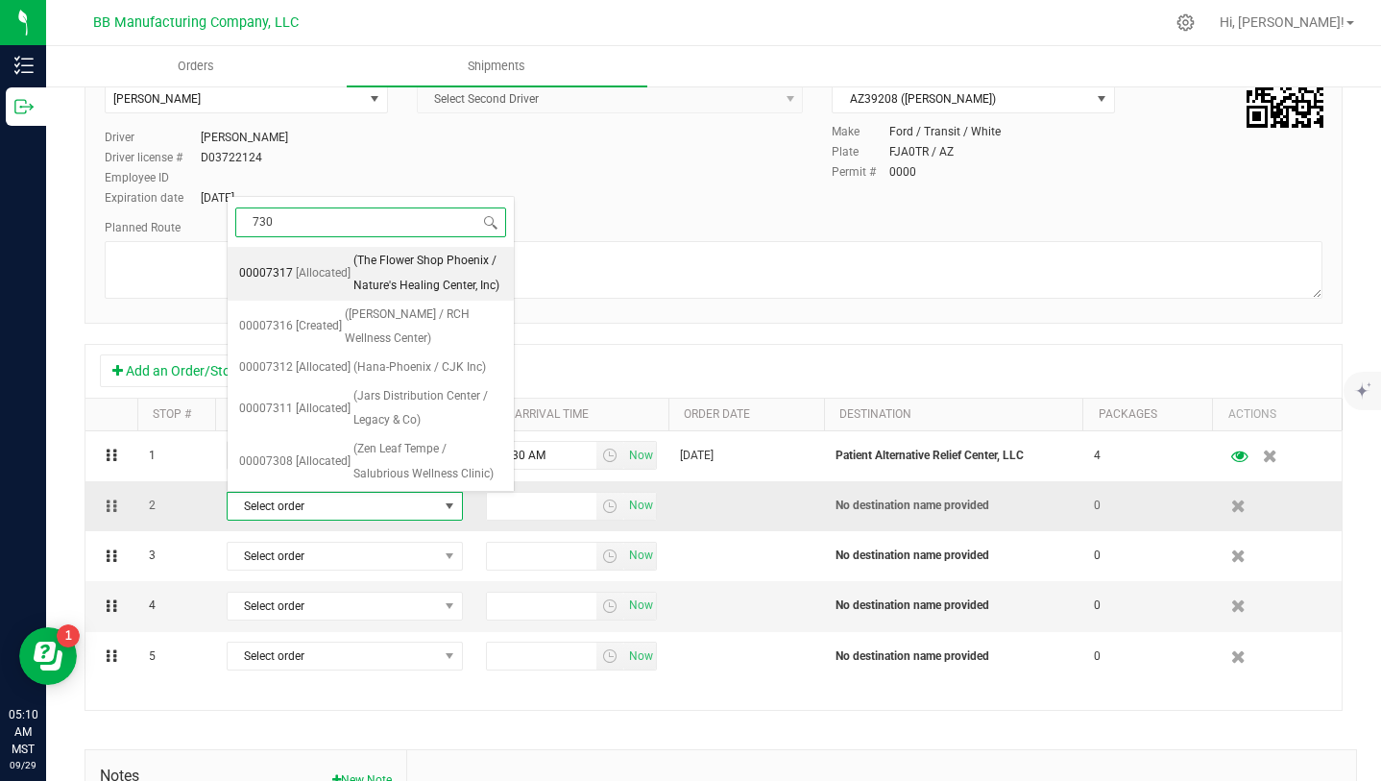
type input "7304"
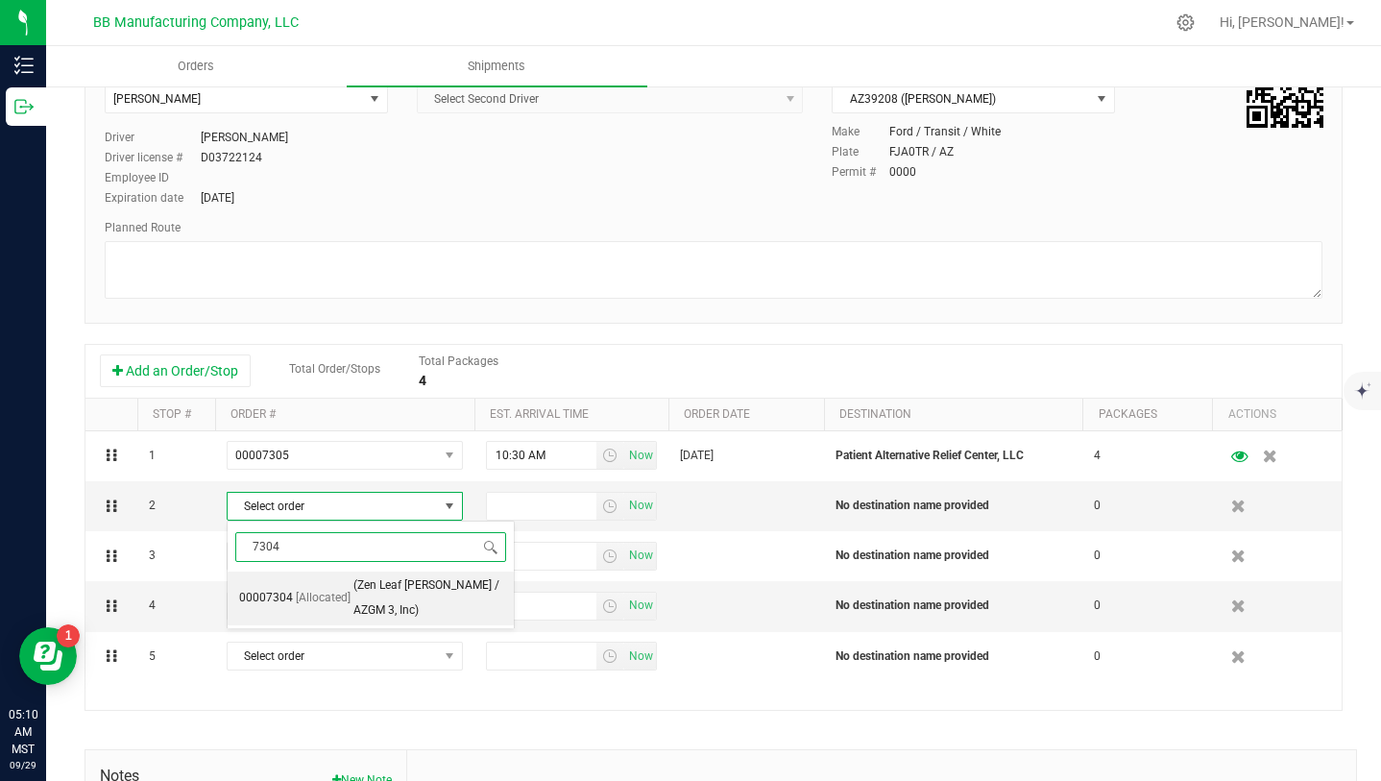
click at [422, 580] on span "(Zen Leaf [PERSON_NAME] / AZGM 3, Inc)" at bounding box center [427, 597] width 149 height 49
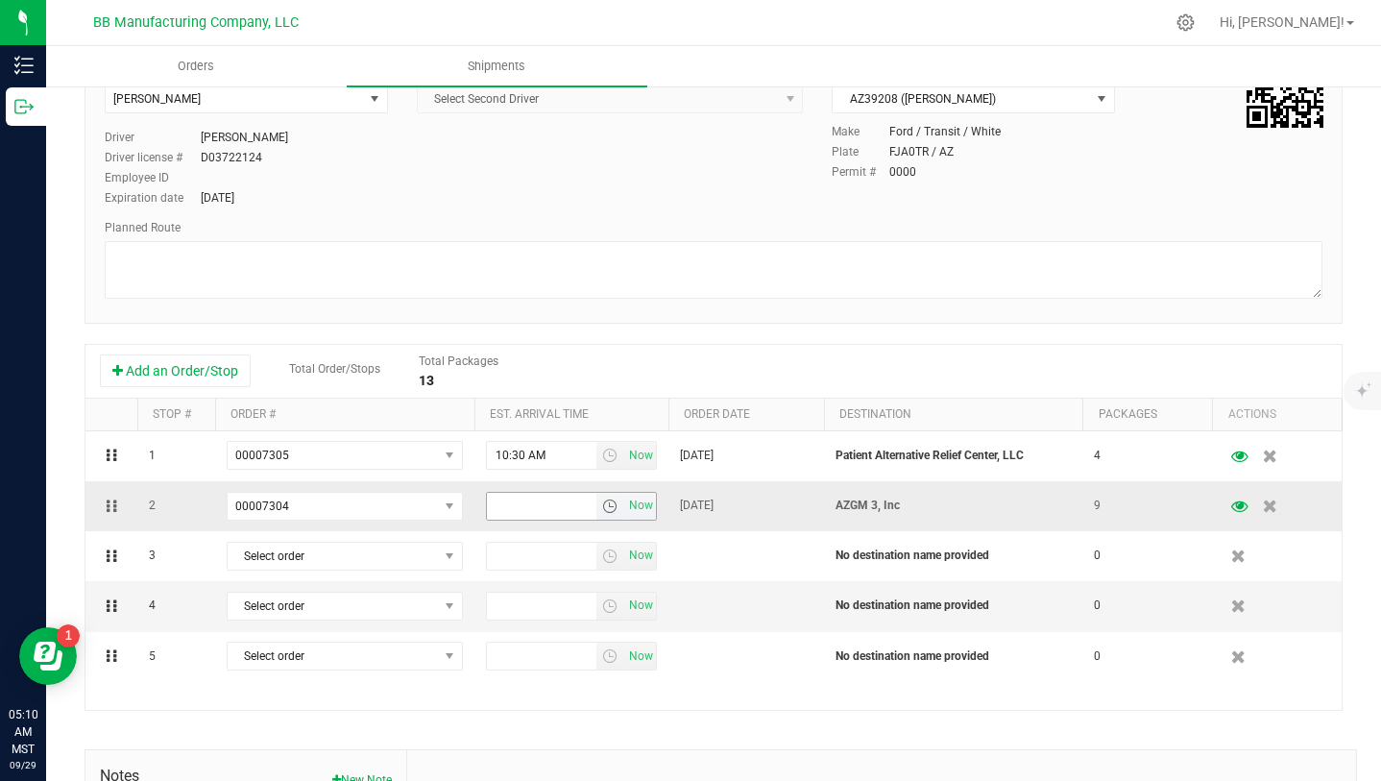
click at [609, 509] on span "select" at bounding box center [609, 505] width 15 height 15
click at [541, 610] on li "12:15 PM" at bounding box center [570, 608] width 167 height 25
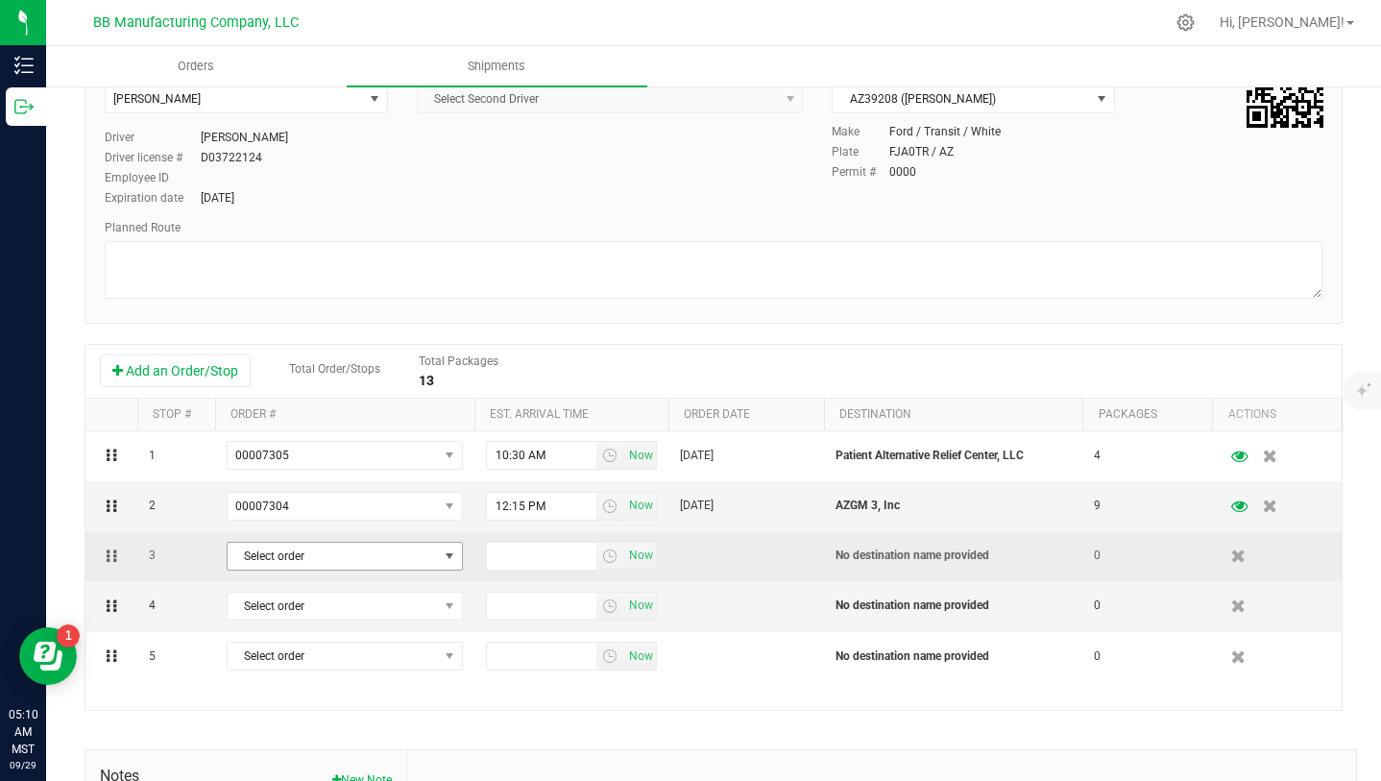
click at [451, 558] on span "select" at bounding box center [449, 555] width 15 height 15
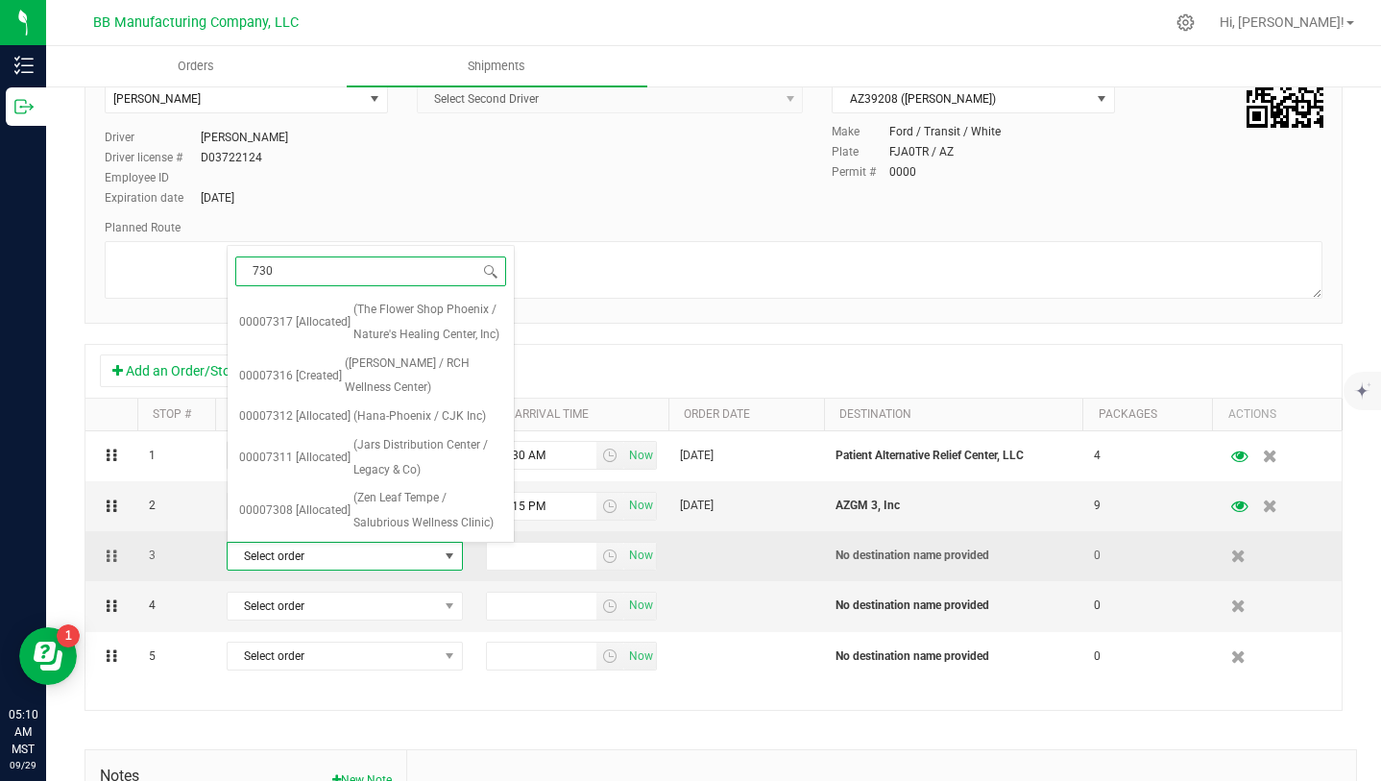
type input "7300"
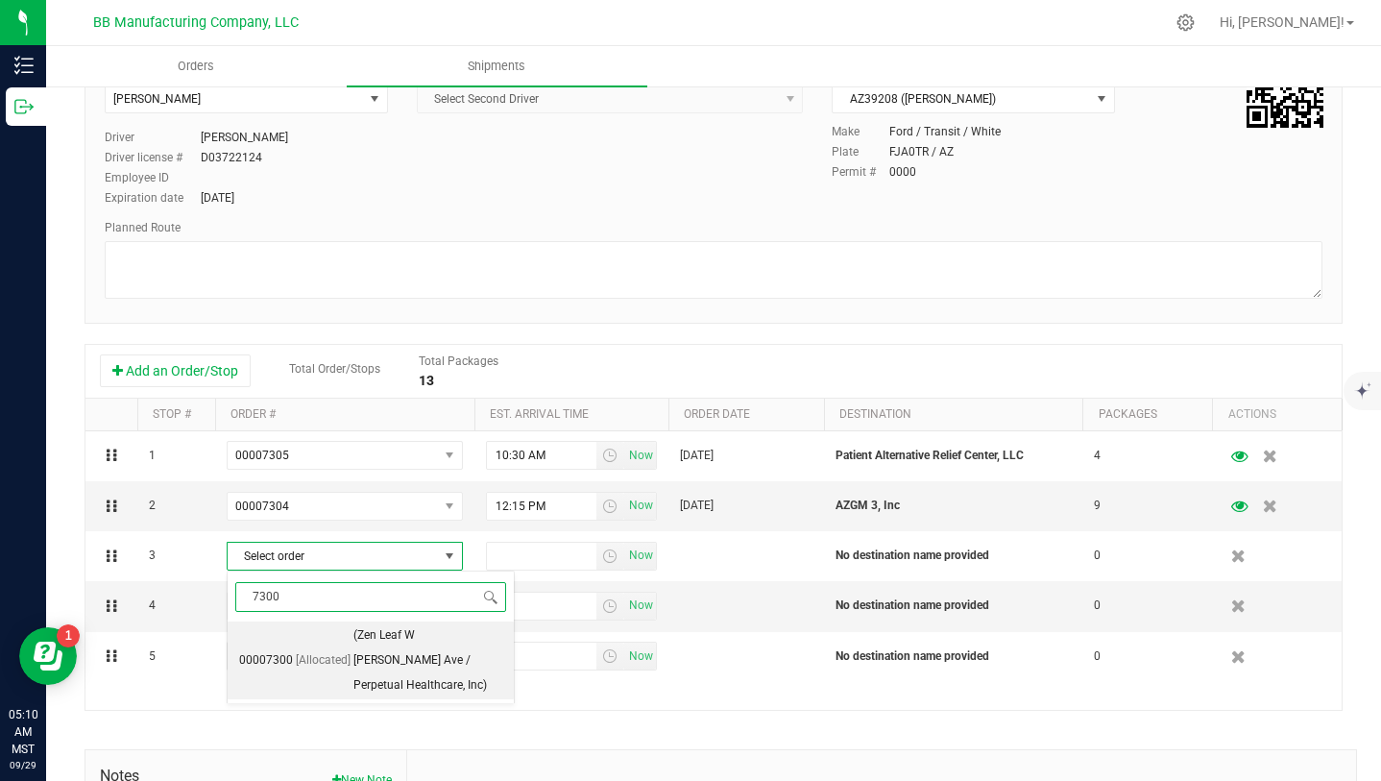
click at [424, 635] on span "(Zen Leaf W [PERSON_NAME] Ave / Perpetual Healthcare, Inc)" at bounding box center [427, 660] width 149 height 74
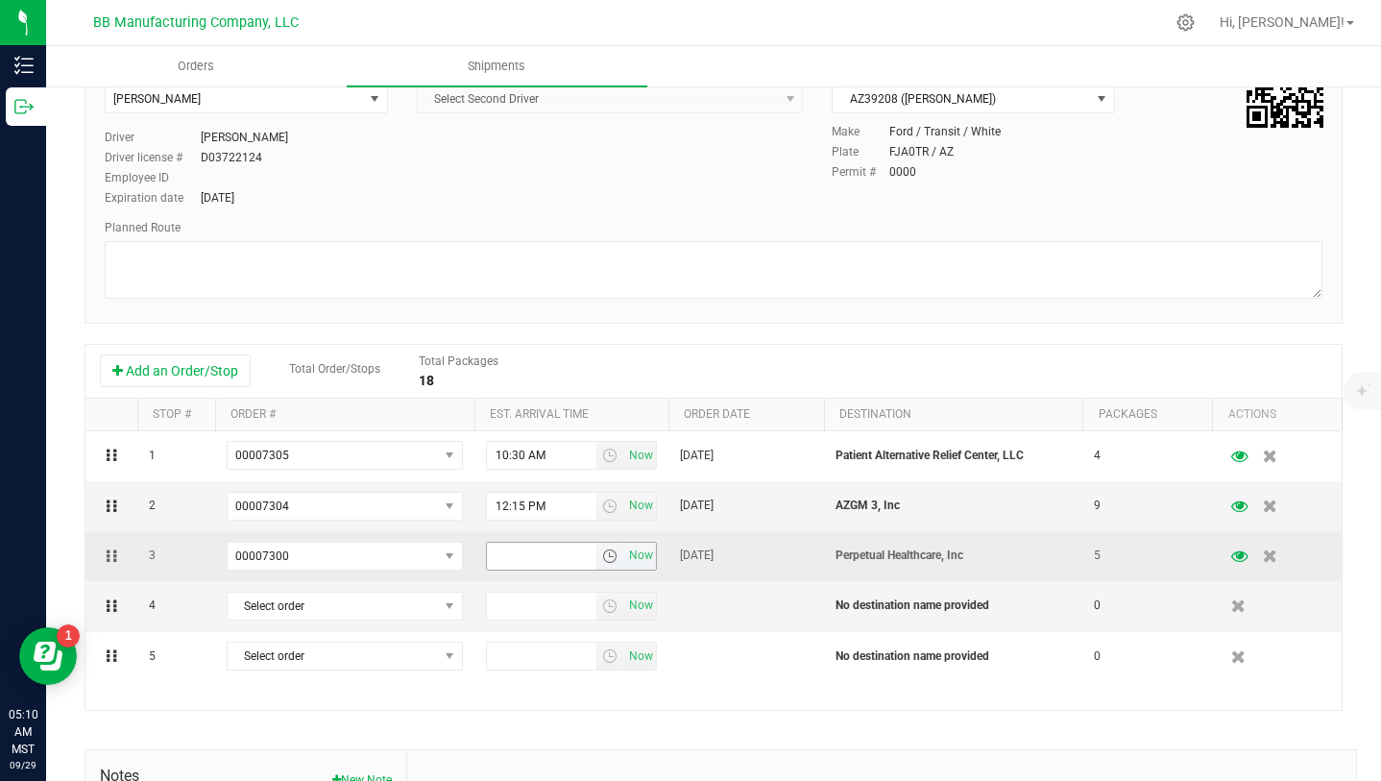
click at [612, 555] on span "select" at bounding box center [609, 555] width 15 height 15
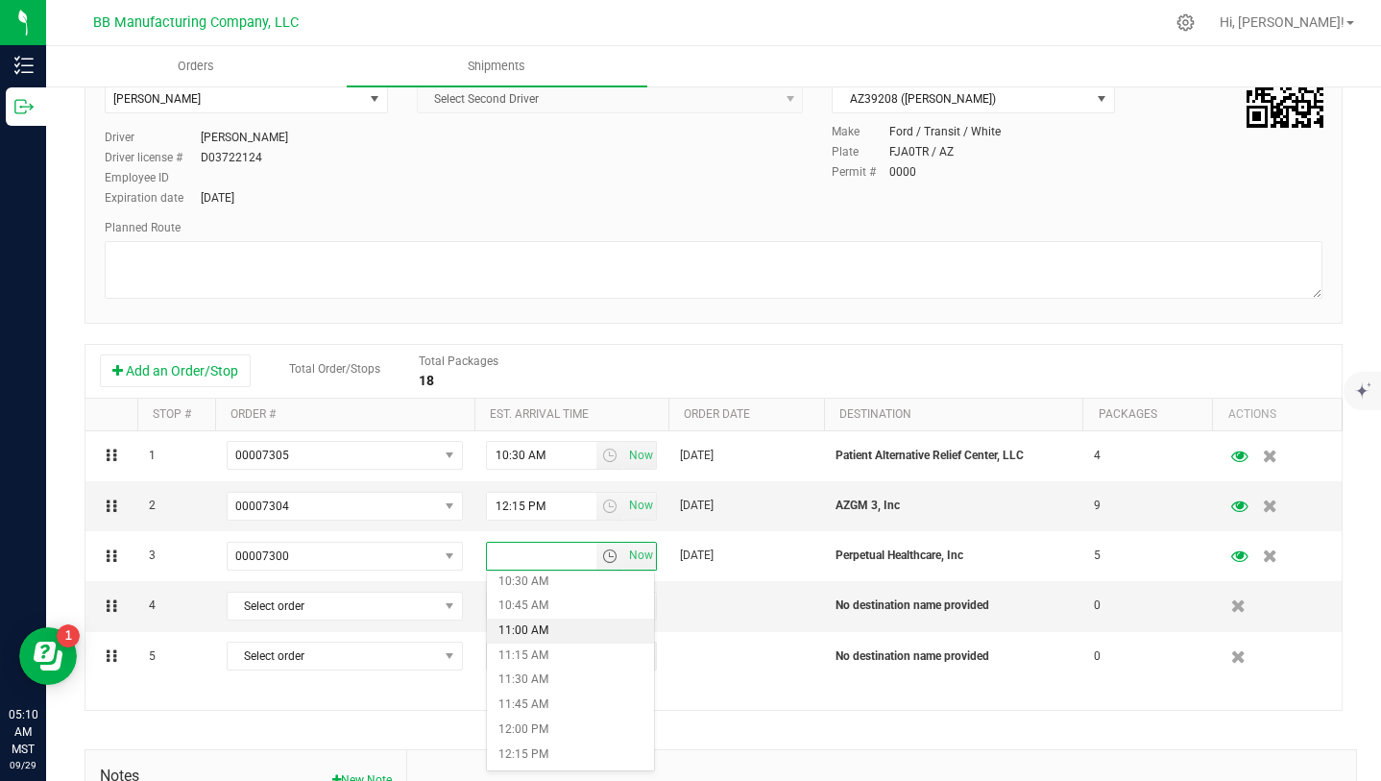
scroll to position [1134, 0]
click at [542, 765] on li "1:15 PM" at bounding box center [570, 760] width 167 height 25
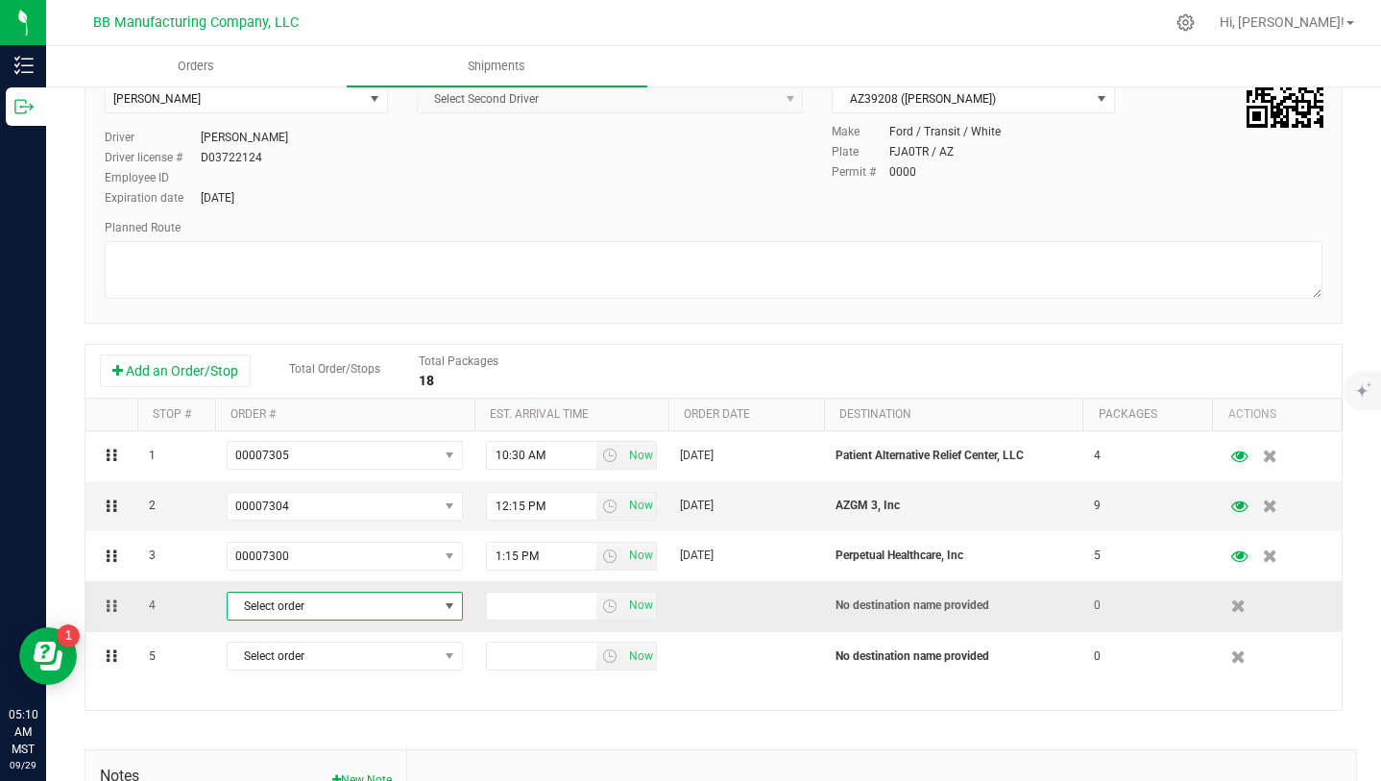
click at [442, 608] on span "select" at bounding box center [449, 605] width 15 height 15
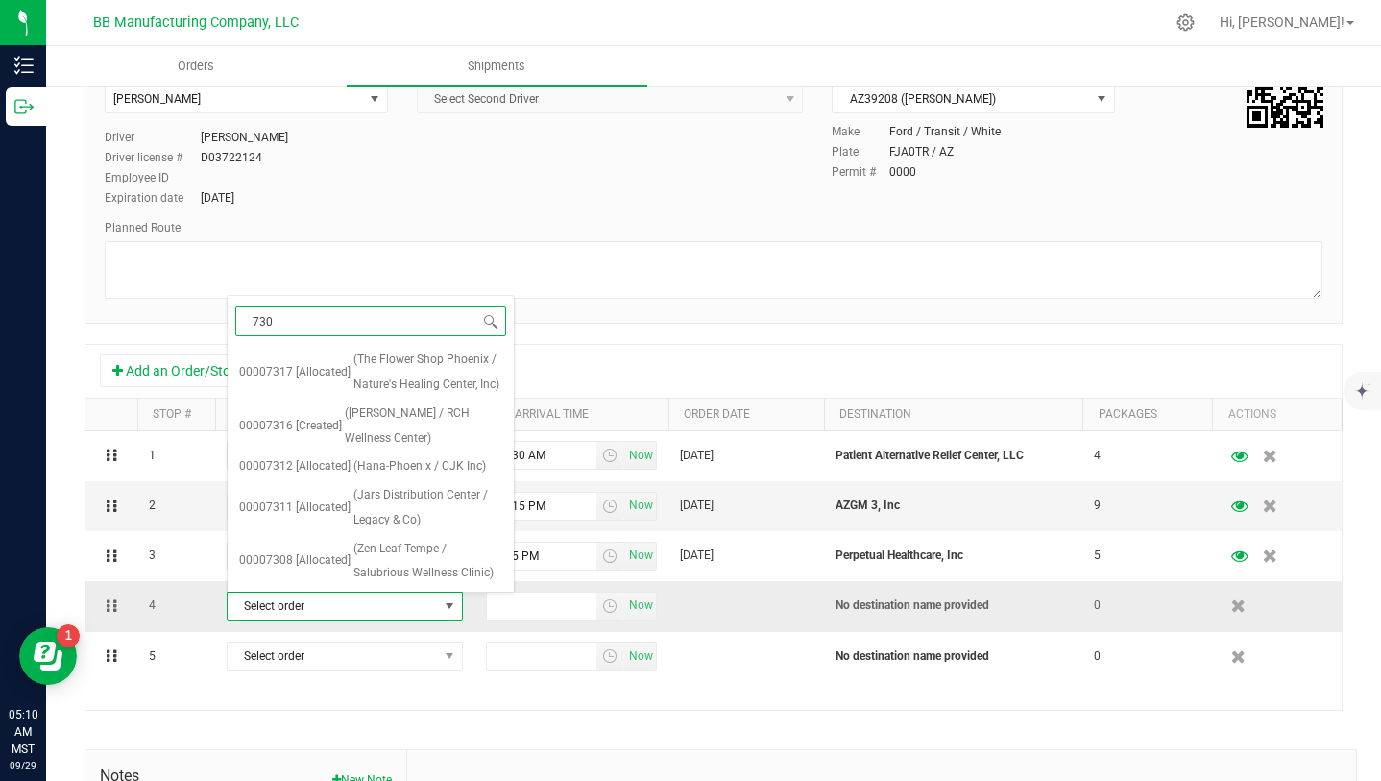
type input "7308"
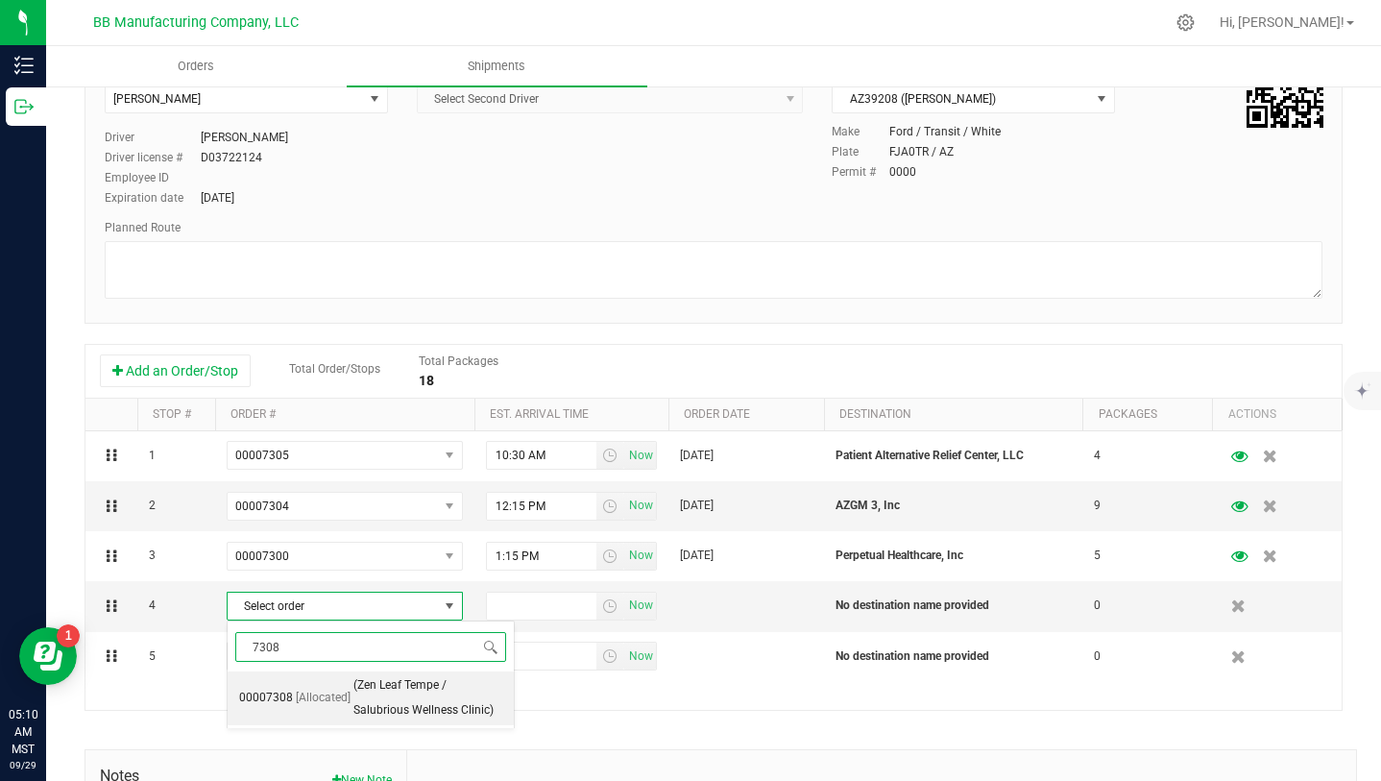
click at [408, 685] on span "(Zen Leaf Tempe / Salubrious Wellness Clinic)" at bounding box center [427, 697] width 149 height 49
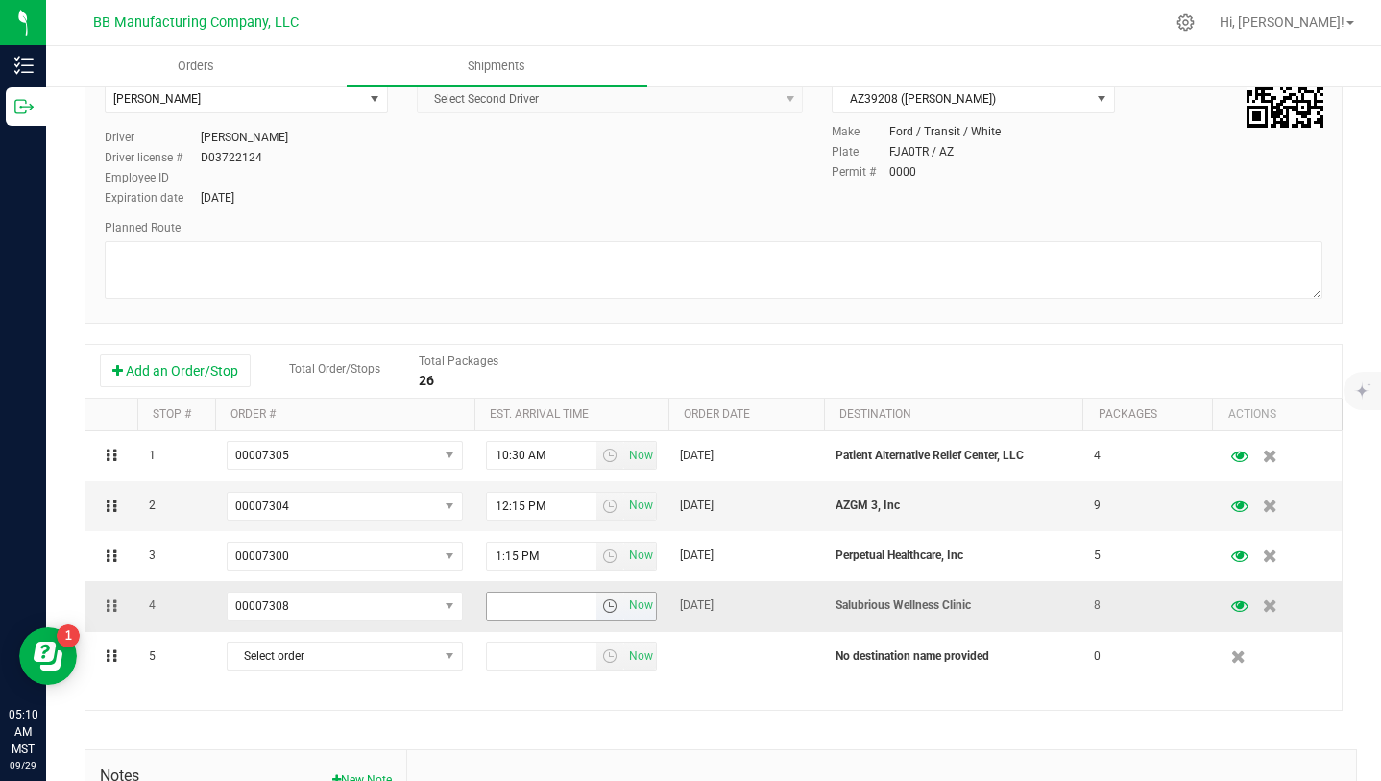
click at [607, 611] on span "select" at bounding box center [609, 605] width 15 height 15
click at [560, 515] on li "11:15 AM" at bounding box center [570, 516] width 167 height 25
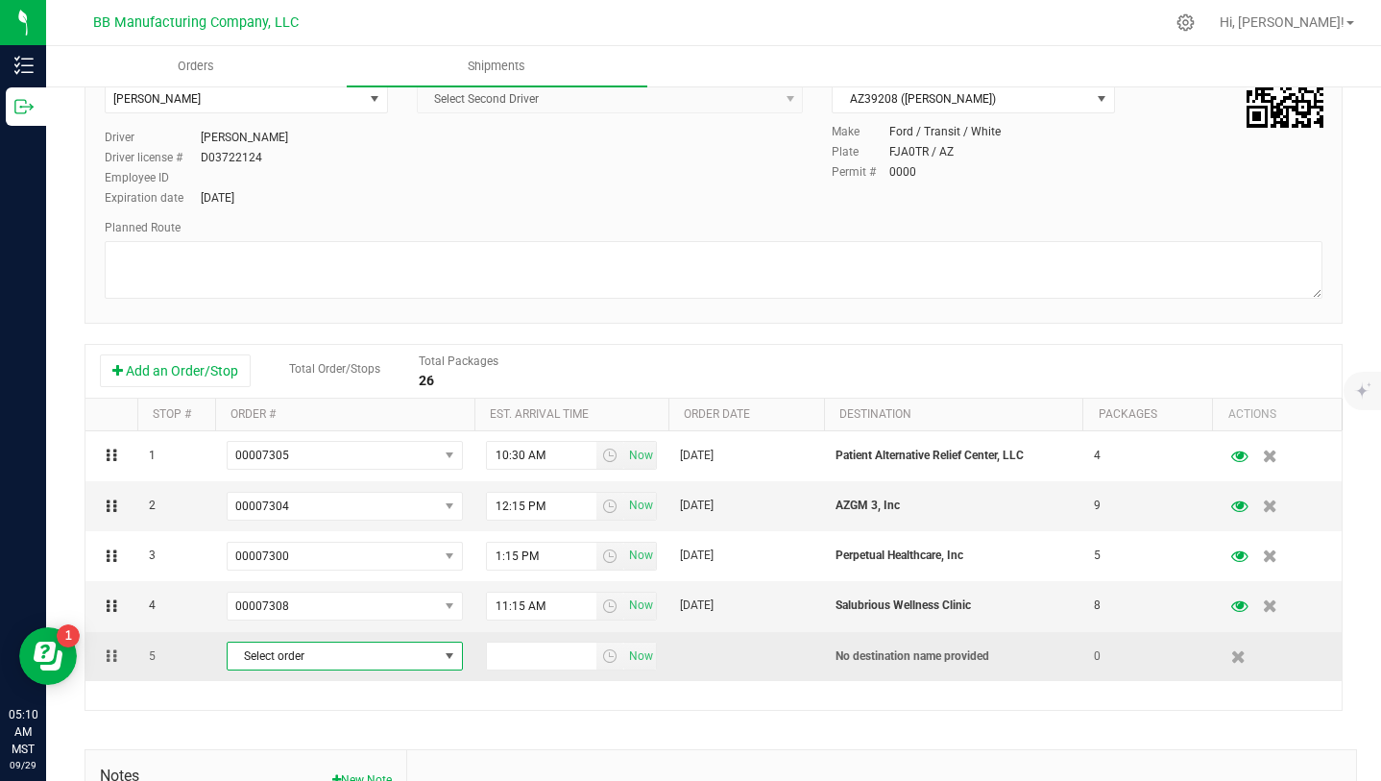
click at [454, 657] on span "select" at bounding box center [449, 655] width 15 height 15
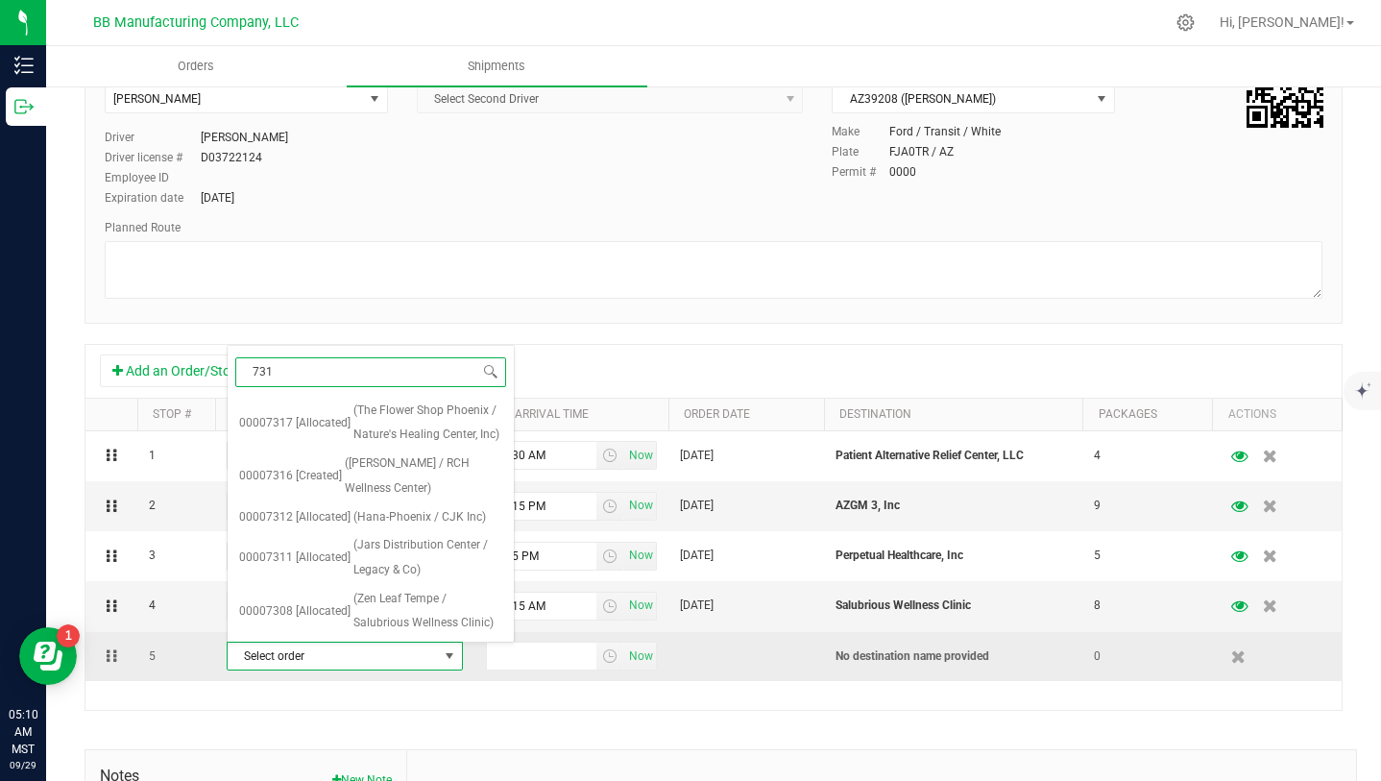
type input "7311"
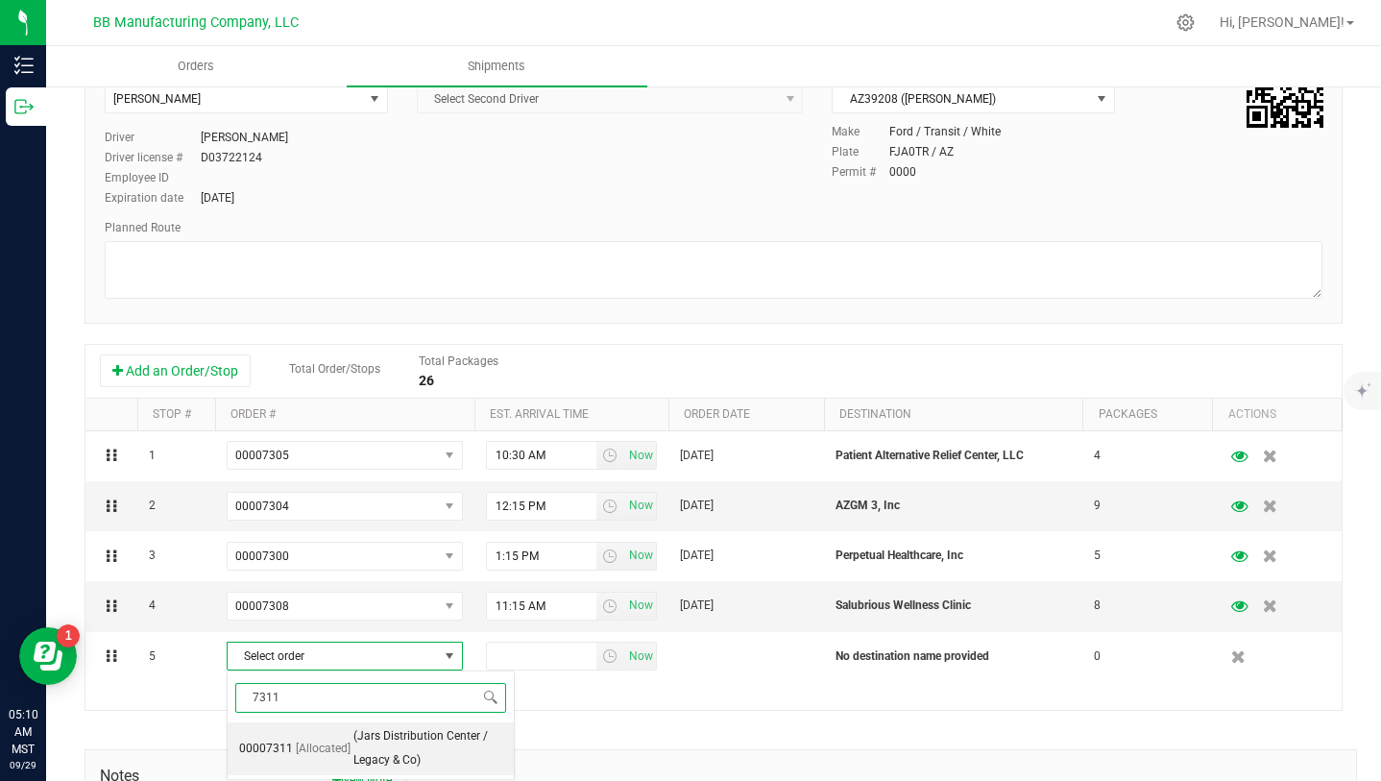
click at [416, 737] on span "(Jars Distribution Center / Legacy & Co)" at bounding box center [427, 748] width 149 height 49
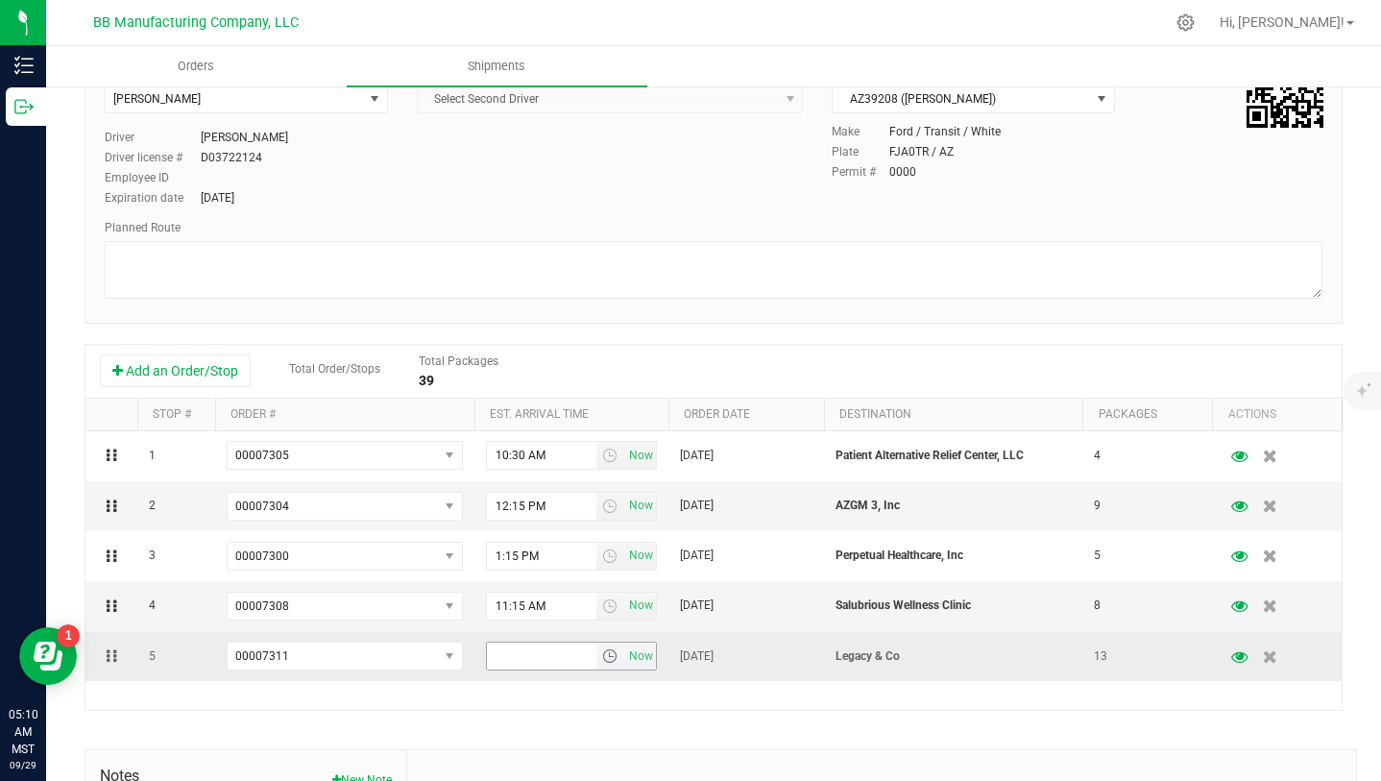
click at [612, 659] on span "select" at bounding box center [609, 655] width 15 height 15
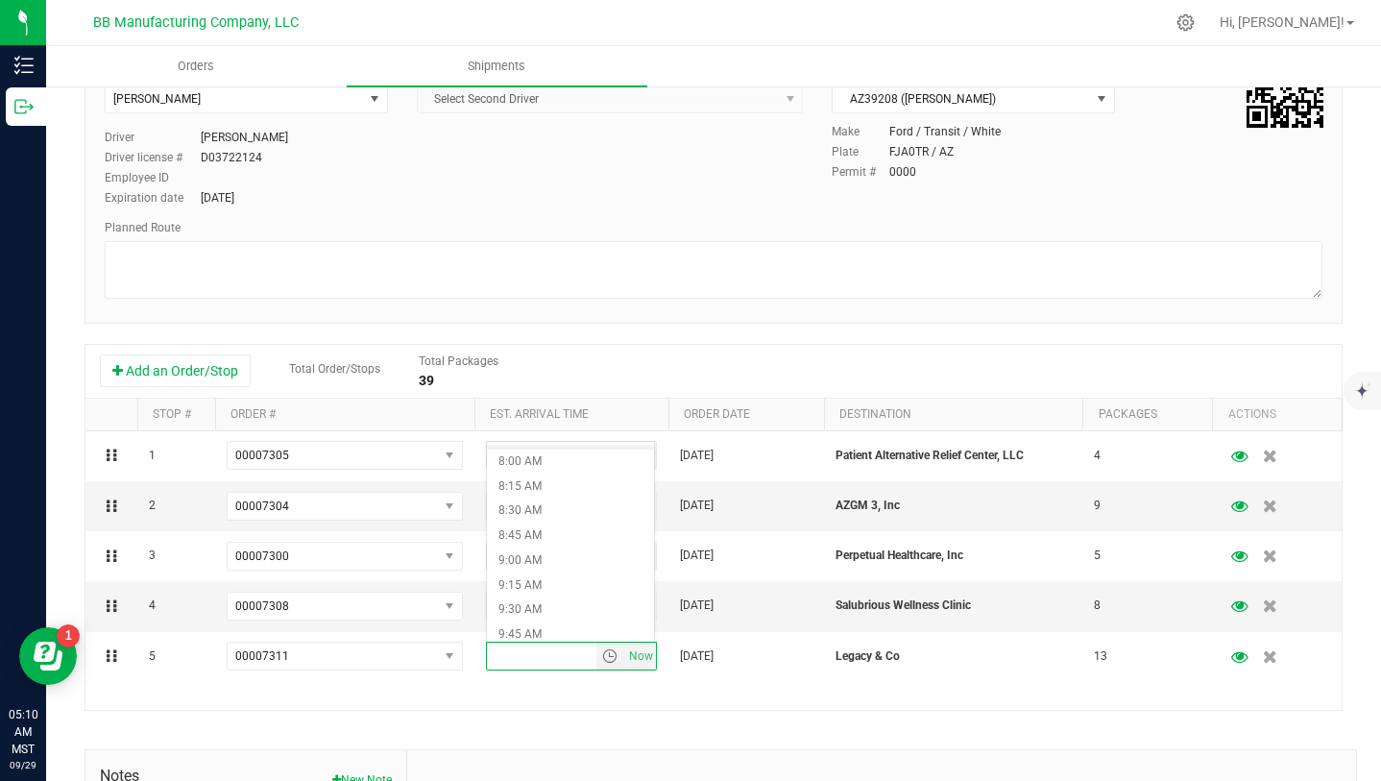
scroll to position [819, 0]
click at [543, 520] on li "9:00 AM" at bounding box center [570, 527] width 167 height 25
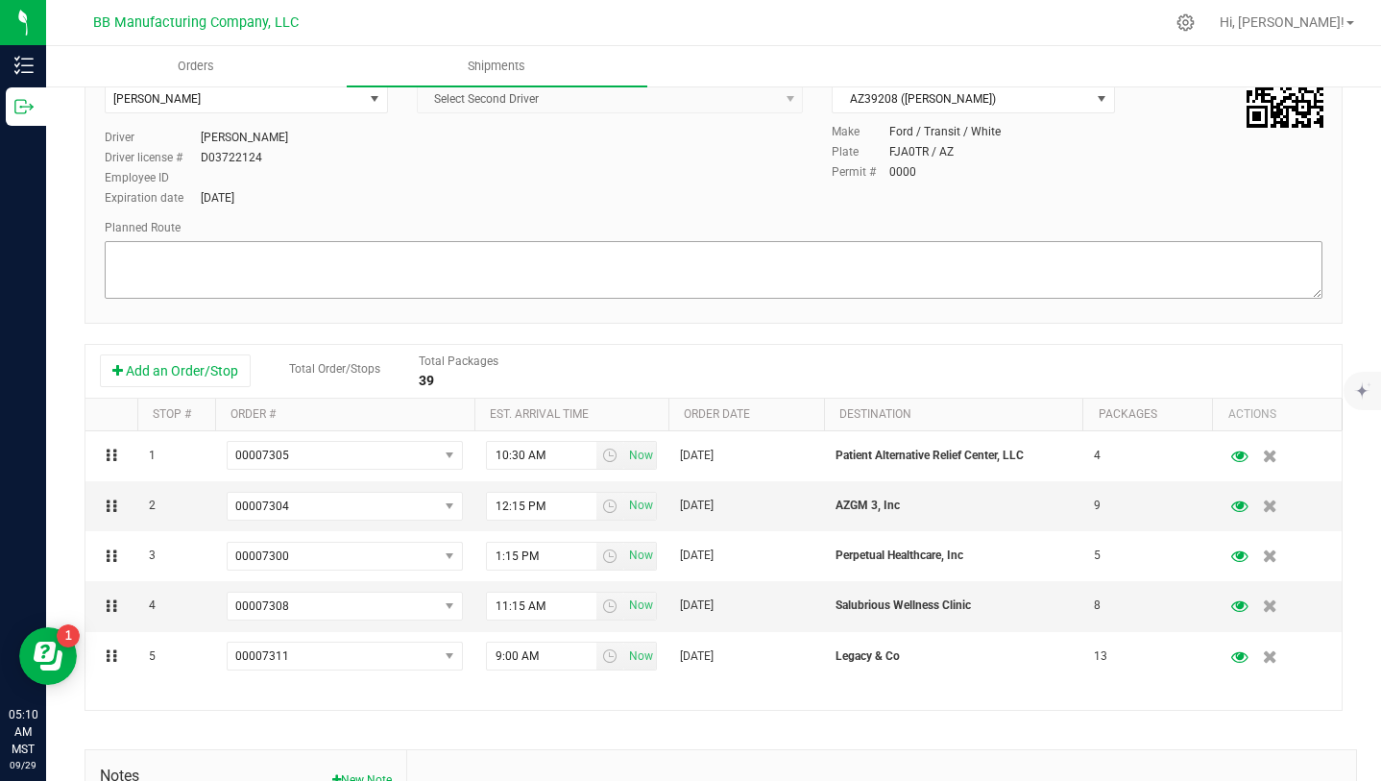
scroll to position [0, 0]
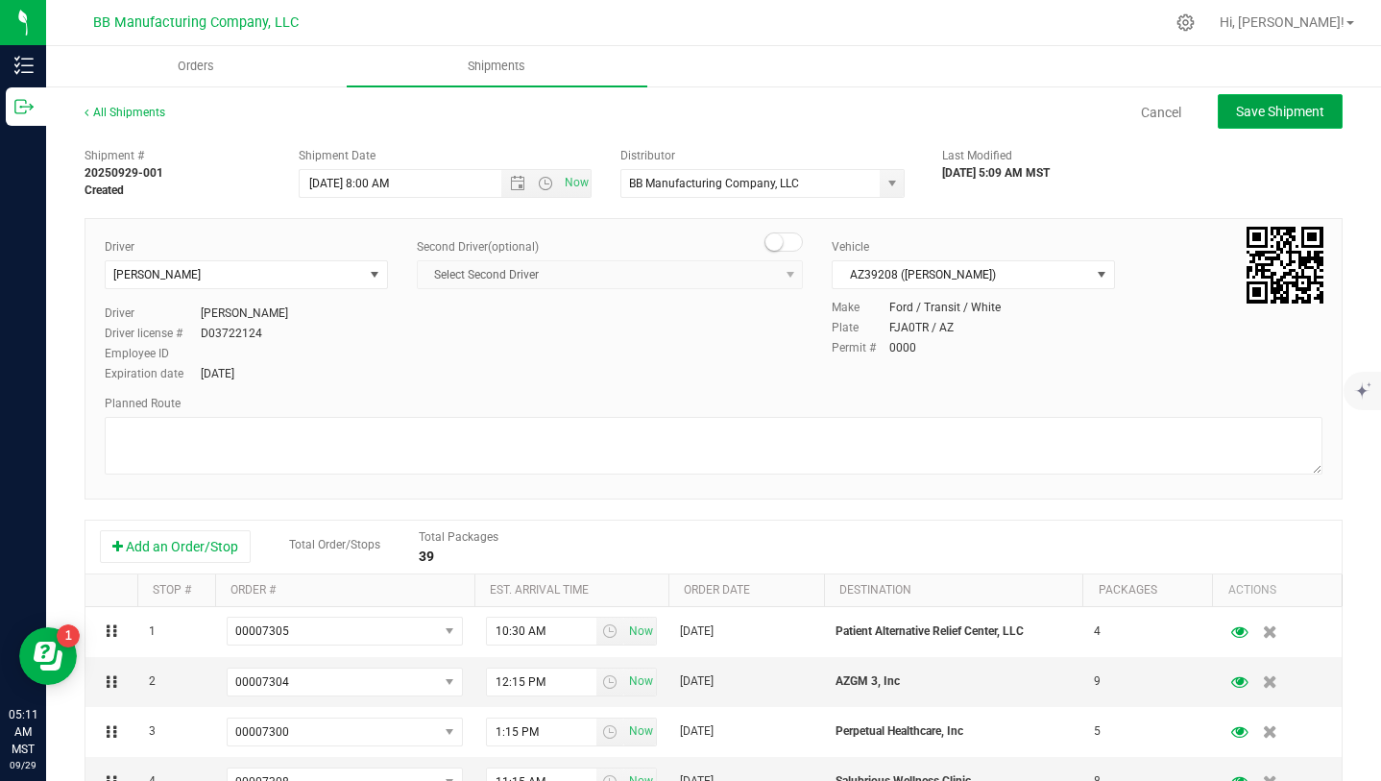
click at [1264, 116] on span "Save Shipment" at bounding box center [1280, 111] width 88 height 15
type input "[DATE] 3:00 PM"
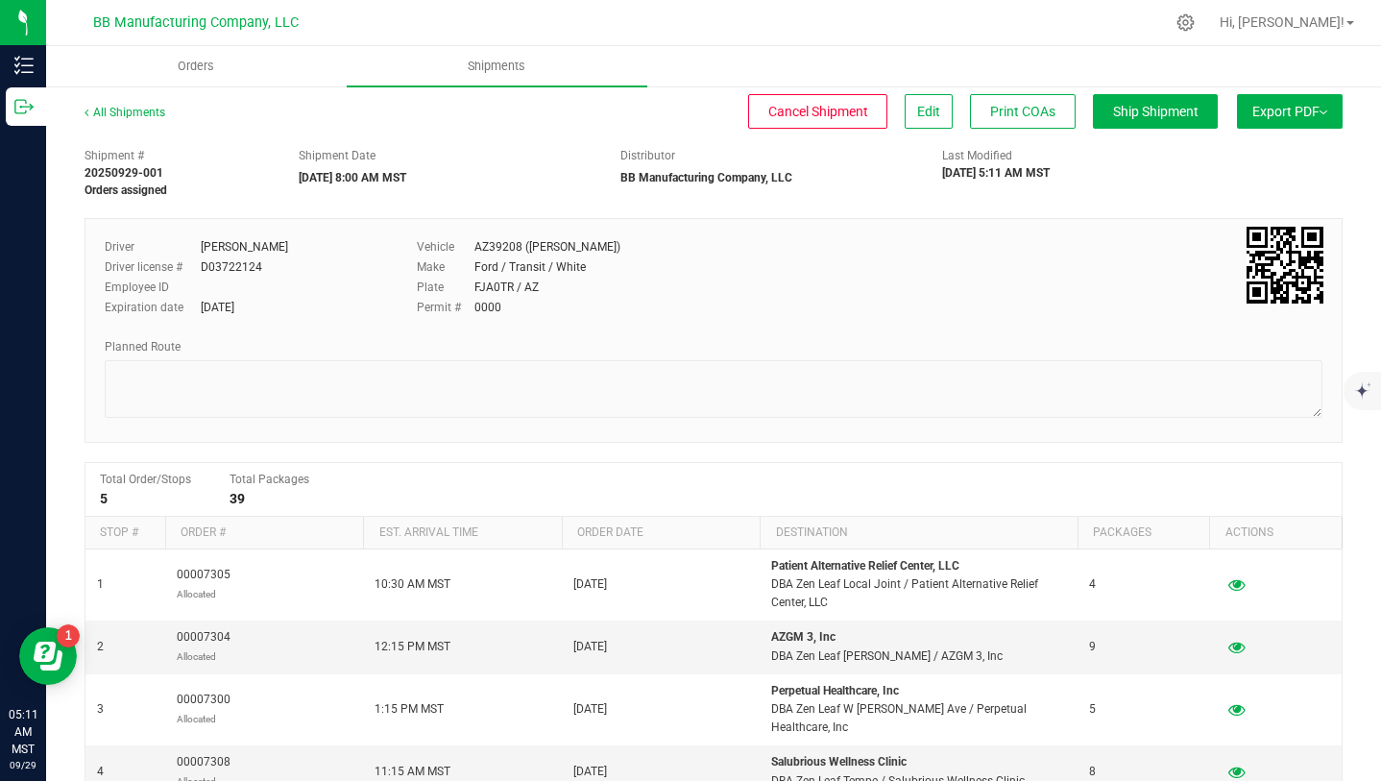
click at [1264, 116] on span "Export PDF" at bounding box center [1289, 111] width 75 height 15
click at [1257, 157] on span "Manifest by Package ID" at bounding box center [1261, 153] width 122 height 13
click at [1325, 28] on span "Hi, [PERSON_NAME]!" at bounding box center [1281, 21] width 125 height 15
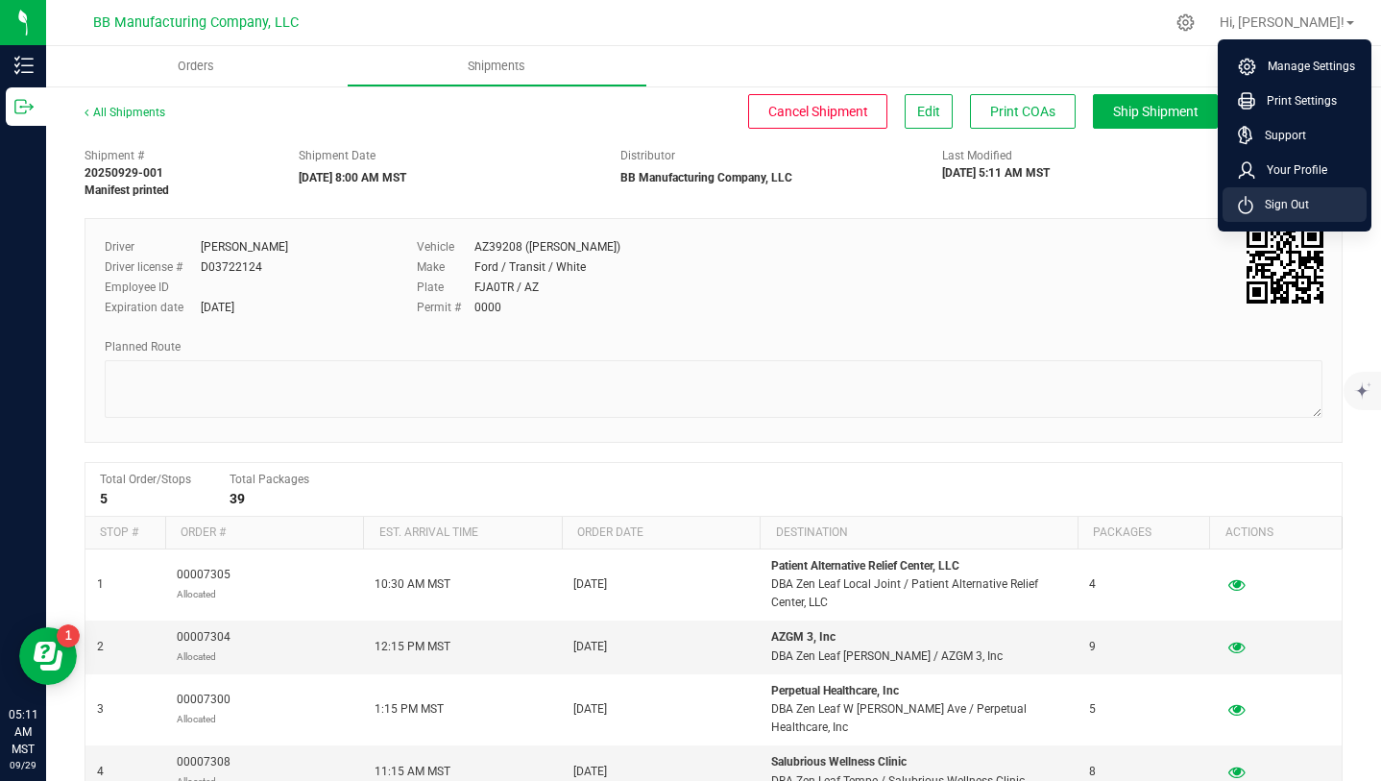
click at [1295, 210] on span "Sign Out" at bounding box center [1281, 204] width 56 height 19
